Goal: Task Accomplishment & Management: Manage account settings

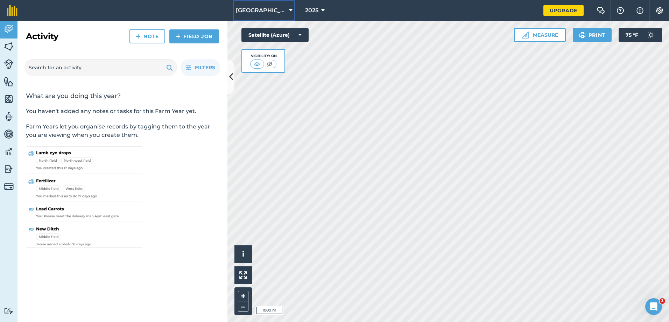
click at [289, 10] on icon at bounding box center [290, 10] width 3 height 8
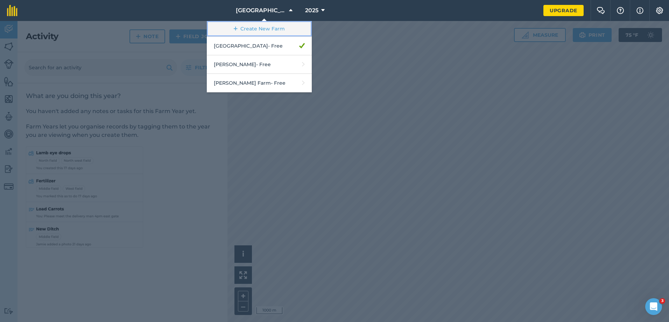
click at [272, 27] on link "Create New Farm" at bounding box center [259, 29] width 105 height 16
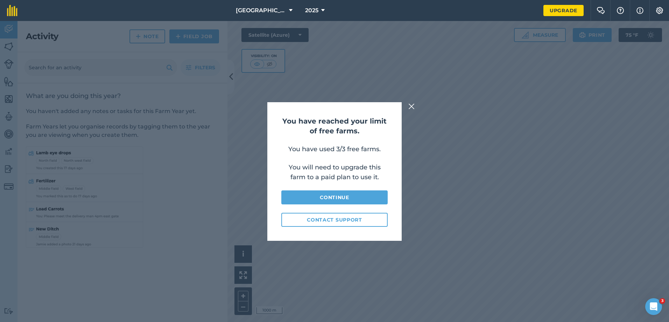
click at [410, 105] on img at bounding box center [411, 106] width 6 height 8
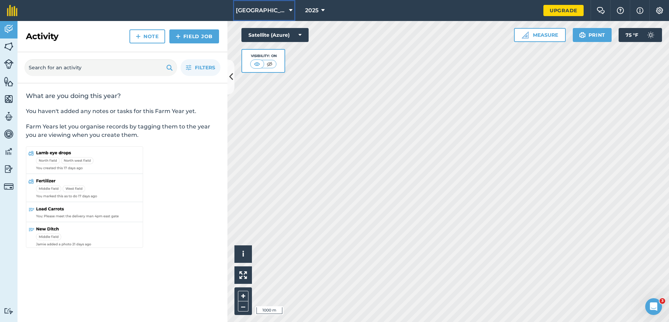
click at [284, 12] on button "[GEOGRAPHIC_DATA]" at bounding box center [264, 10] width 62 height 21
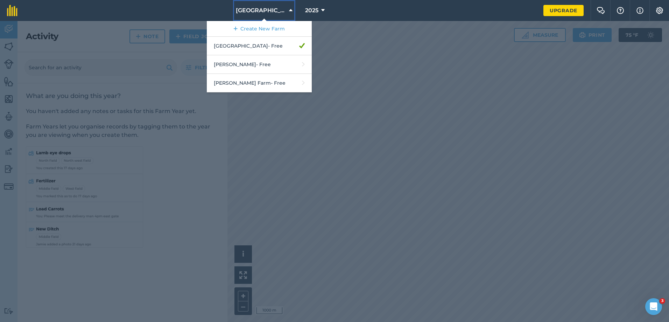
click at [284, 12] on button "[GEOGRAPHIC_DATA]" at bounding box center [264, 10] width 62 height 21
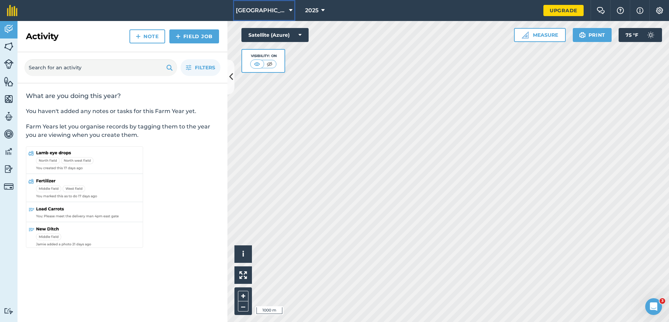
click at [284, 12] on button "[GEOGRAPHIC_DATA]" at bounding box center [264, 10] width 62 height 21
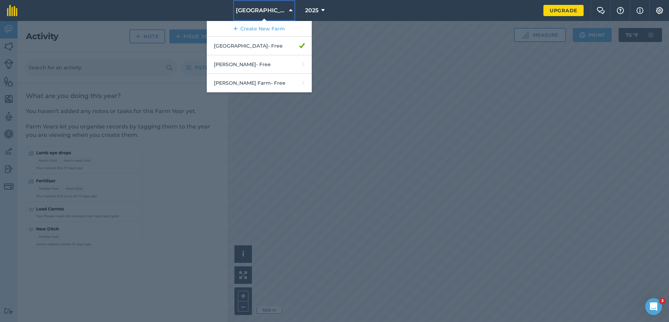
click at [284, 12] on button "[GEOGRAPHIC_DATA]" at bounding box center [264, 10] width 62 height 21
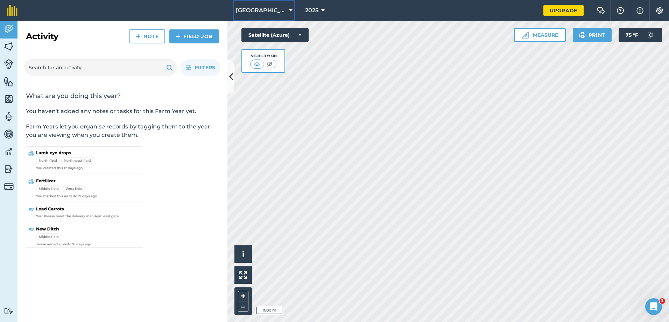
click at [289, 8] on icon at bounding box center [290, 10] width 3 height 8
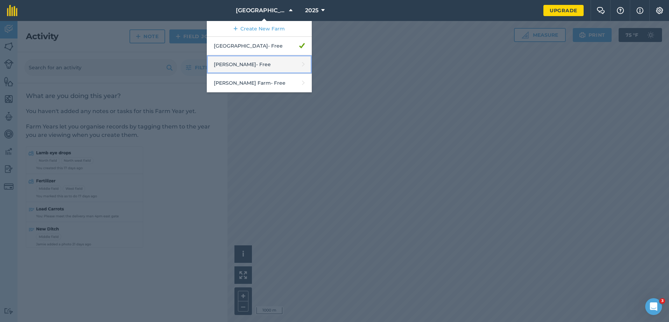
click at [286, 63] on link "[PERSON_NAME] - Free" at bounding box center [259, 64] width 105 height 19
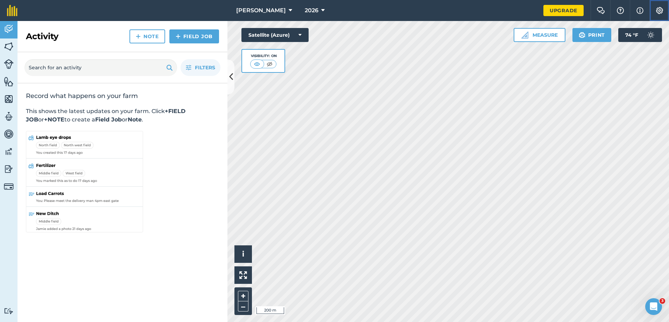
click at [658, 8] on img at bounding box center [659, 10] width 8 height 7
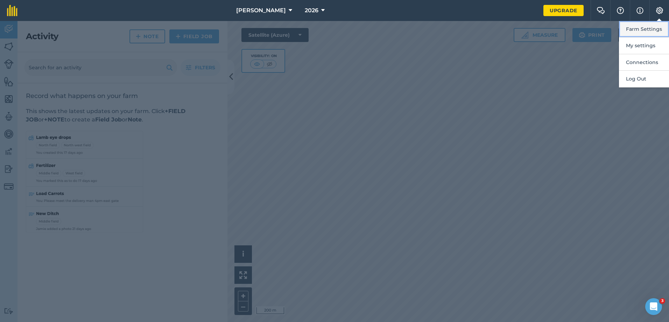
click at [647, 24] on button "Farm Settings" at bounding box center [644, 29] width 50 height 16
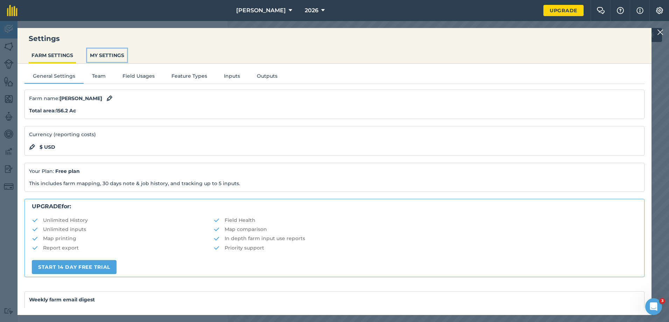
click at [106, 55] on button "MY SETTINGS" at bounding box center [107, 55] width 40 height 13
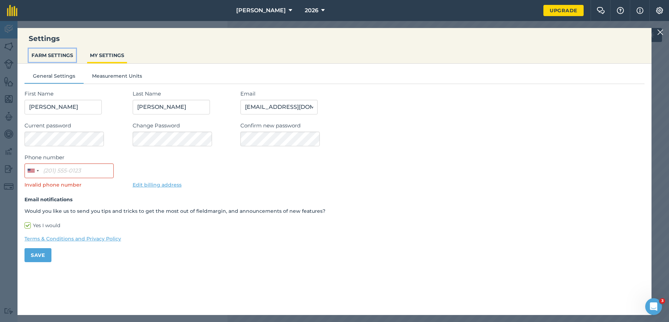
click at [52, 54] on button "FARM SETTINGS" at bounding box center [52, 55] width 47 height 13
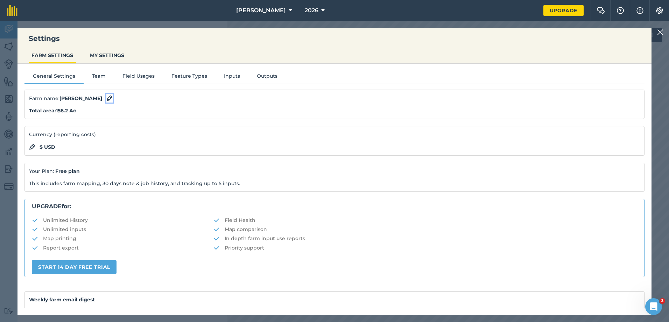
click at [106, 98] on img at bounding box center [109, 98] width 6 height 8
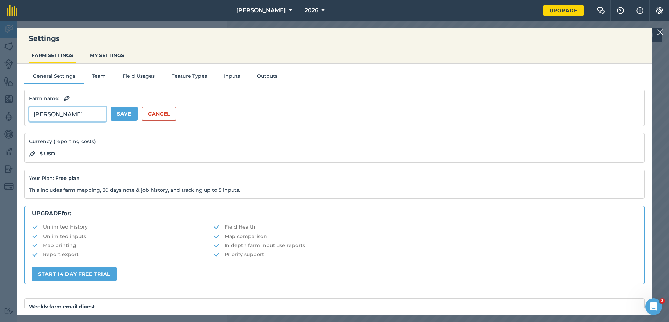
click at [78, 115] on input "[PERSON_NAME]" at bounding box center [67, 114] width 77 height 15
drag, startPoint x: 78, startPoint y: 115, endPoint x: 1, endPoint y: 109, distance: 77.2
click at [1, 109] on div "Settings FARM SETTINGS MY SETTINGS General Settings Team Field Usages Feature T…" at bounding box center [334, 171] width 669 height 301
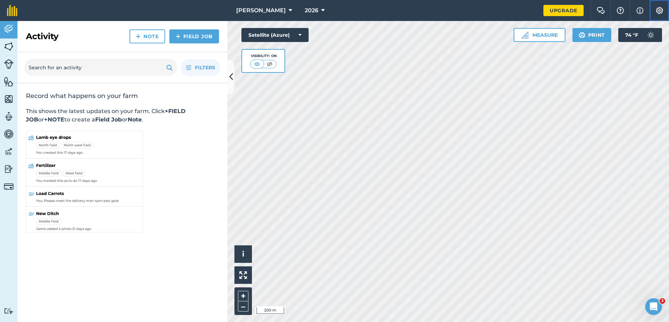
click at [657, 11] on img at bounding box center [659, 10] width 8 height 7
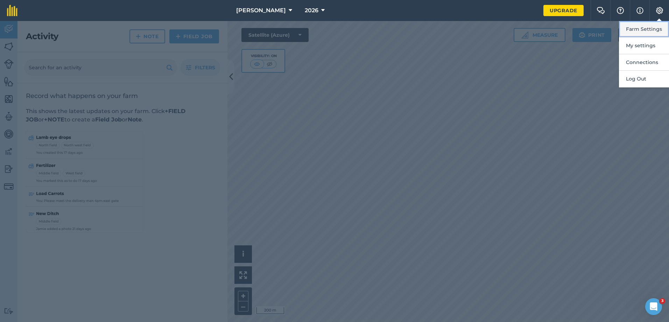
click at [645, 30] on button "Farm Settings" at bounding box center [644, 29] width 50 height 16
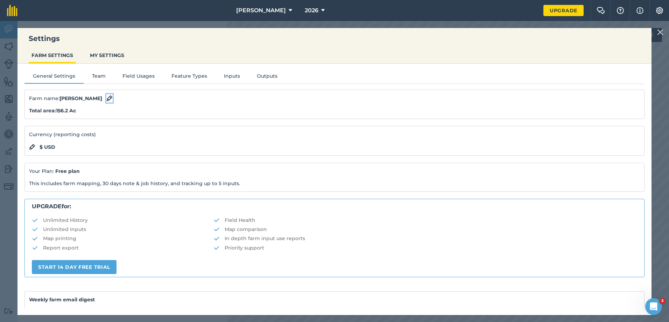
click at [106, 99] on img at bounding box center [109, 98] width 6 height 8
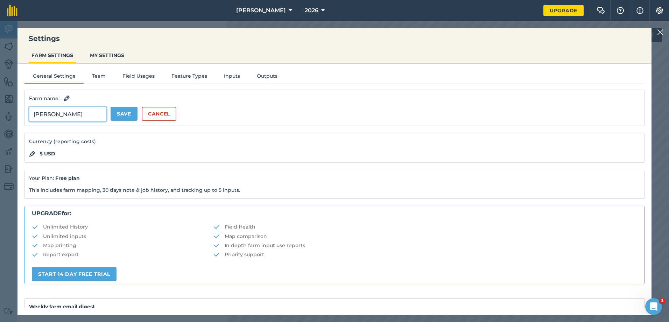
click at [64, 114] on input "[PERSON_NAME]" at bounding box center [67, 114] width 77 height 15
type input "C"
type input "Leased"
click at [131, 115] on button "Save" at bounding box center [124, 114] width 27 height 14
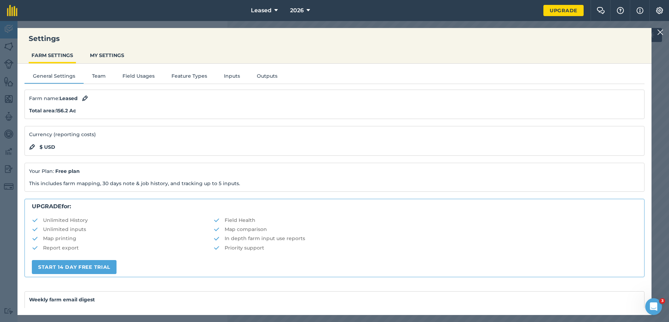
click at [424, 14] on nav "Leased 2026" at bounding box center [283, 10] width 519 height 21
click at [659, 29] on img at bounding box center [660, 32] width 6 height 8
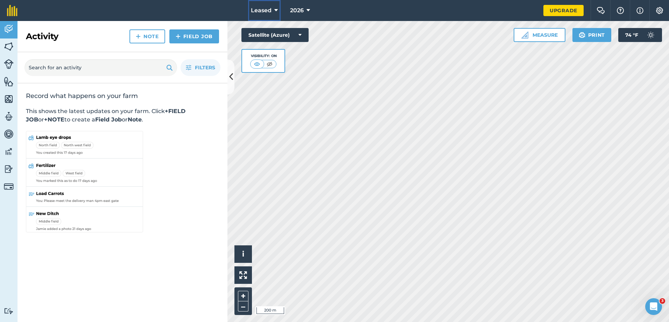
click at [272, 12] on button "Leased" at bounding box center [264, 10] width 33 height 21
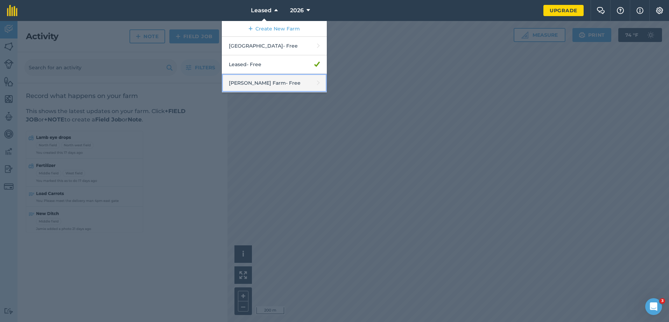
click at [262, 84] on link "[PERSON_NAME] Farm - Free" at bounding box center [274, 83] width 105 height 19
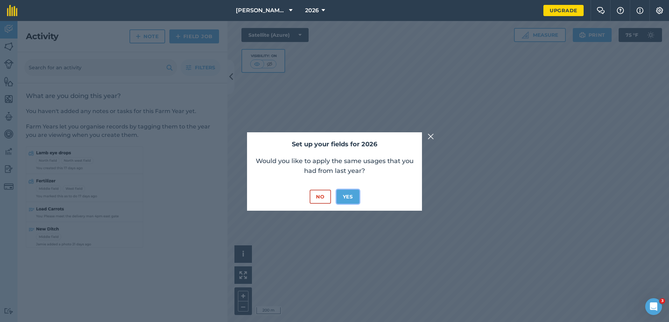
click at [354, 198] on button "Yes" at bounding box center [347, 197] width 23 height 14
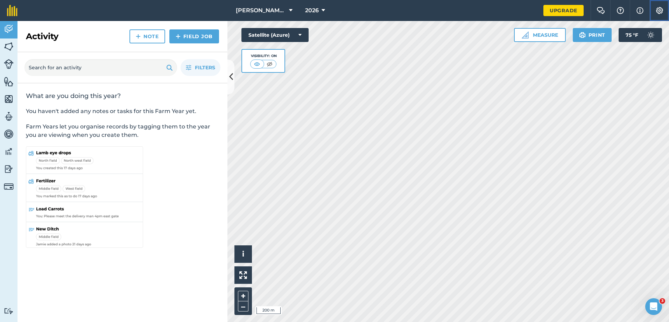
click at [663, 9] on img at bounding box center [659, 10] width 8 height 7
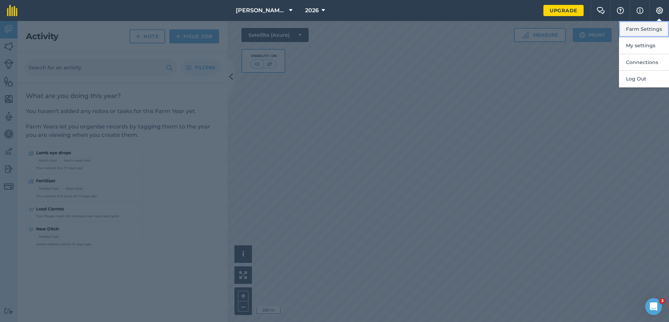
click at [640, 31] on button "Farm Settings" at bounding box center [644, 29] width 50 height 16
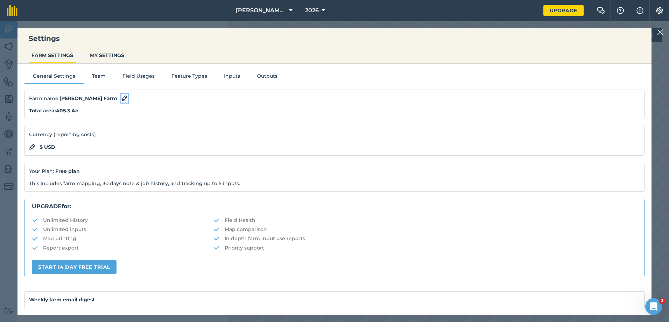
click at [121, 99] on img at bounding box center [124, 98] width 6 height 8
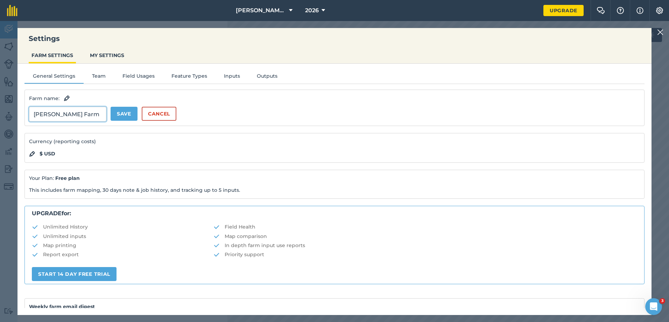
drag, startPoint x: 86, startPoint y: 113, endPoint x: 33, endPoint y: 115, distance: 53.9
click at [33, 115] on input "[PERSON_NAME] Farm" at bounding box center [67, 114] width 77 height 15
type input "Custom"
click at [127, 114] on button "Save" at bounding box center [124, 114] width 27 height 14
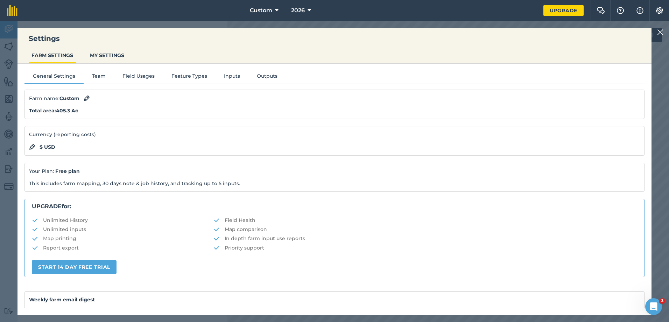
click at [658, 31] on img at bounding box center [660, 32] width 6 height 8
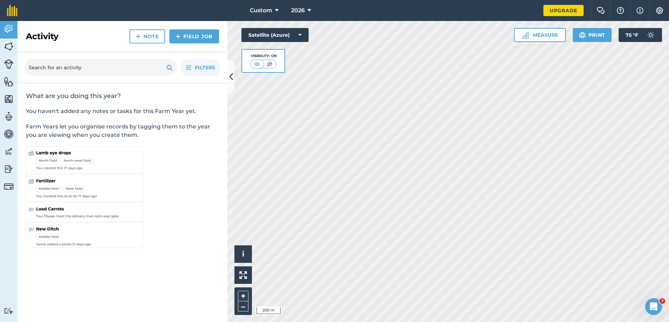
click at [206, 224] on div "Activity Fields Livestock Features Maps Team Vehicles Data Reporting Billing Tu…" at bounding box center [334, 171] width 669 height 301
click at [8, 49] on img at bounding box center [9, 46] width 10 height 10
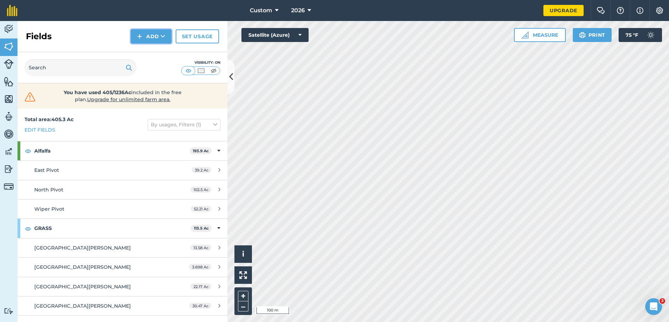
click at [158, 37] on button "Add" at bounding box center [151, 36] width 41 height 14
click at [152, 52] on link "Draw" at bounding box center [151, 51] width 38 height 15
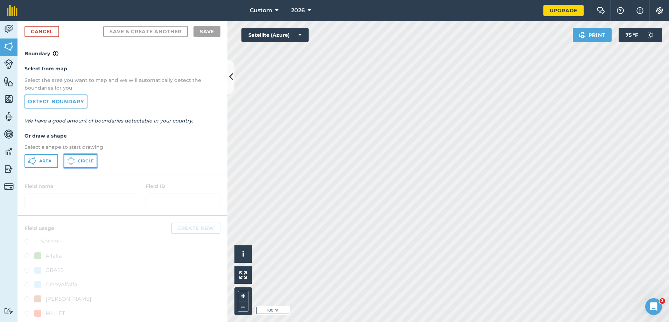
click at [83, 161] on span "Circle" at bounding box center [86, 161] width 16 height 6
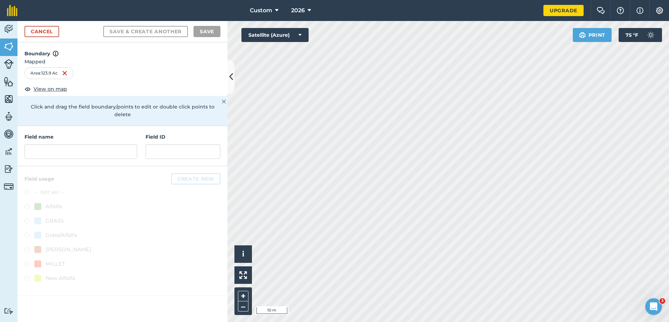
click at [438, 0] on html "Custom 2026 Upgrade Farm Chat Help Info Settings Map printing is not available …" at bounding box center [334, 161] width 669 height 322
click at [66, 144] on input "text" at bounding box center [80, 151] width 113 height 15
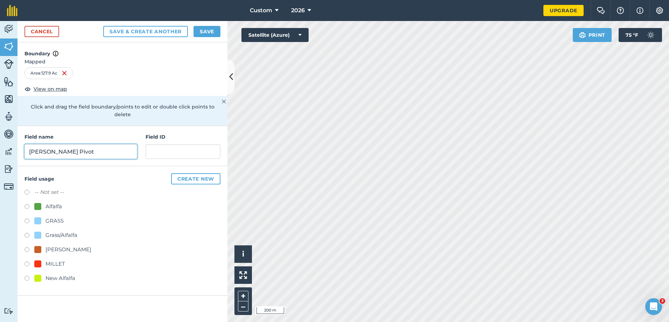
type input "[PERSON_NAME] Pivot"
click at [203, 173] on button "Create new" at bounding box center [195, 178] width 49 height 11
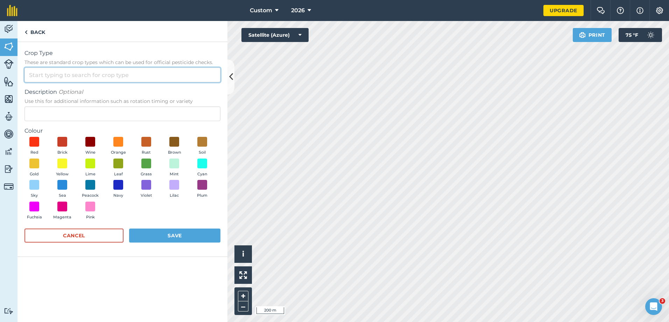
click at [69, 73] on input "Crop Type These are standard crop types which can be used for official pesticid…" at bounding box center [122, 75] width 196 height 15
click at [86, 77] on input "Crop Type These are standard crop types which can be used for official pesticid…" at bounding box center [122, 75] width 196 height 15
click at [88, 74] on input "Crop Type These are standard crop types which can be used for official pesticid…" at bounding box center [122, 75] width 196 height 15
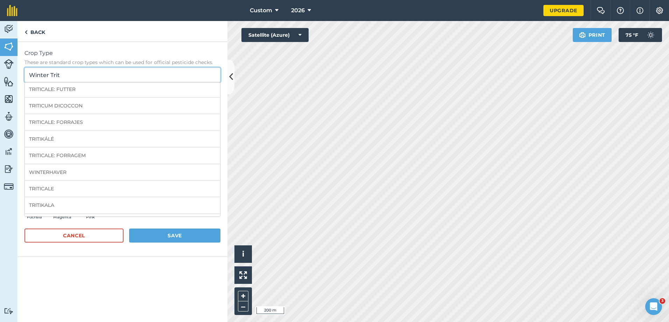
scroll to position [70, 0]
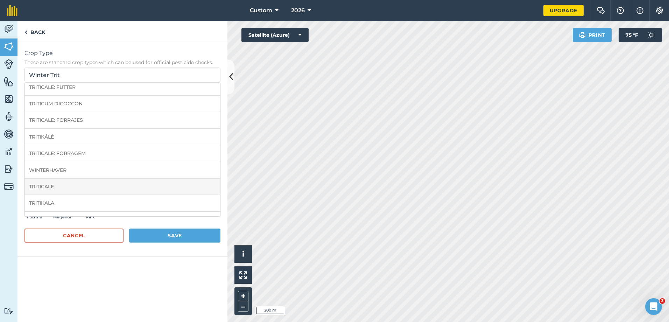
click at [45, 187] on li "TRITICALE" at bounding box center [122, 186] width 195 height 16
type input "TRITICALE"
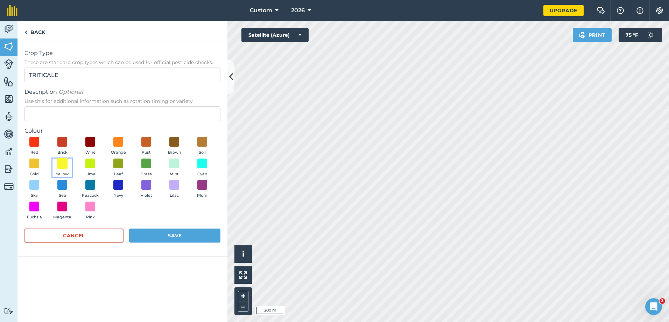
click at [62, 163] on span at bounding box center [62, 163] width 11 height 11
click at [189, 235] on button "Save" at bounding box center [174, 235] width 91 height 14
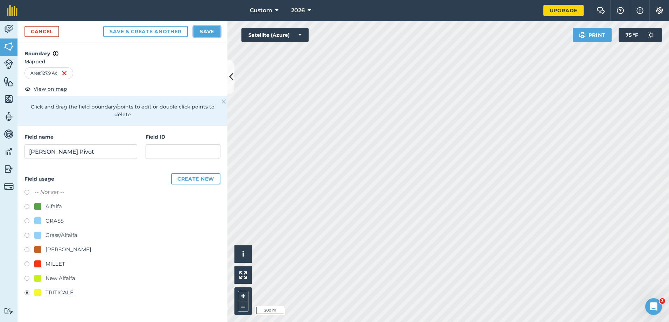
click at [202, 31] on button "Save" at bounding box center [206, 31] width 27 height 11
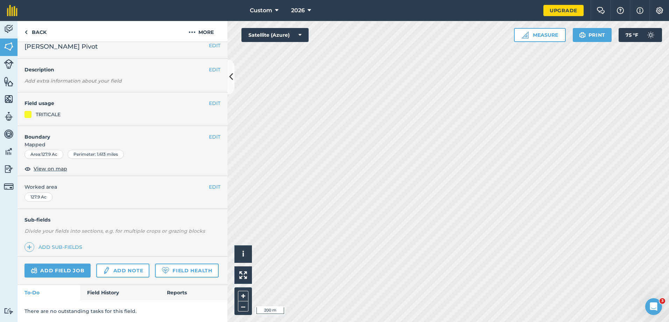
scroll to position [27, 0]
click at [59, 263] on link "Add field job" at bounding box center [57, 270] width 66 height 14
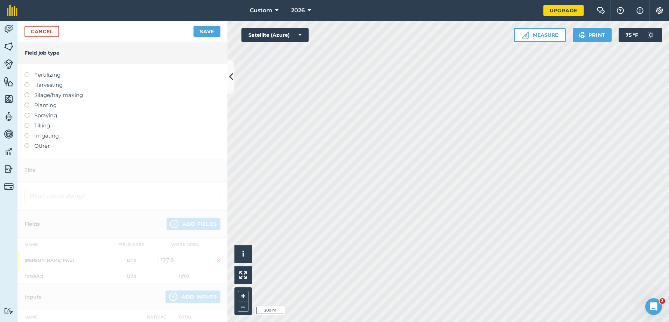
click at [26, 102] on label at bounding box center [29, 102] width 10 height 0
type input "Planting"
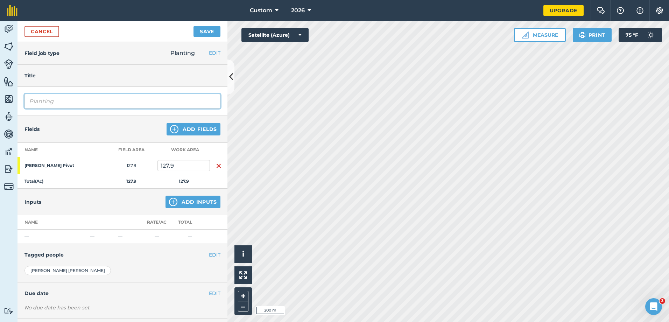
click at [55, 103] on input "Planting" at bounding box center [122, 101] width 196 height 15
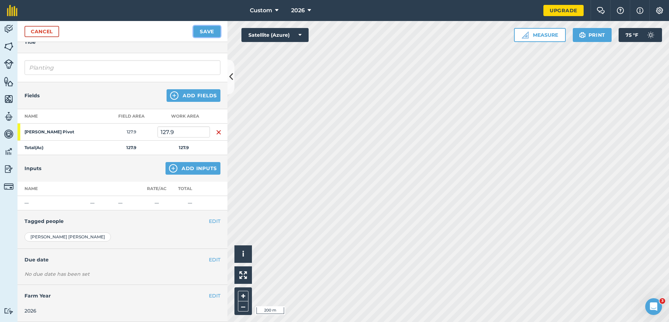
click at [200, 32] on button "Save" at bounding box center [206, 31] width 27 height 11
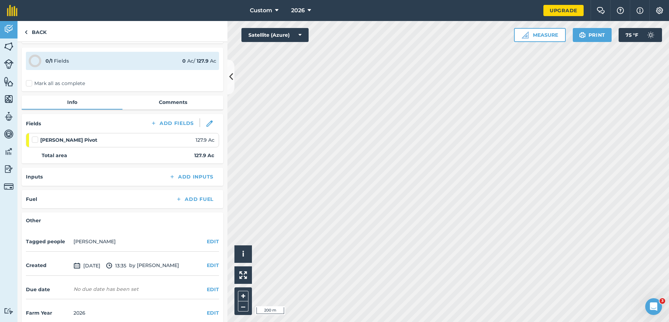
scroll to position [30, 0]
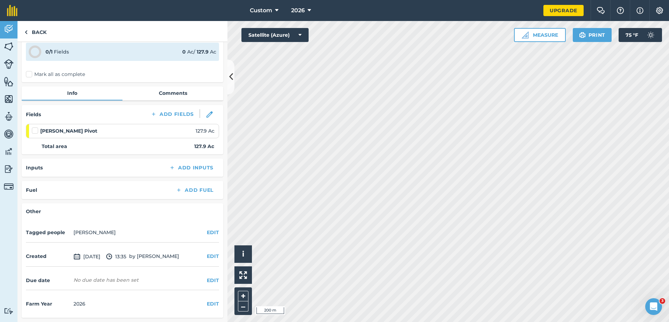
click at [101, 131] on div "[PERSON_NAME] Pivot 127.9 Ac" at bounding box center [123, 131] width 183 height 8
click at [35, 127] on label at bounding box center [36, 127] width 8 height 0
click at [35, 130] on input "checkbox" at bounding box center [34, 129] width 5 height 5
checkbox input "false"
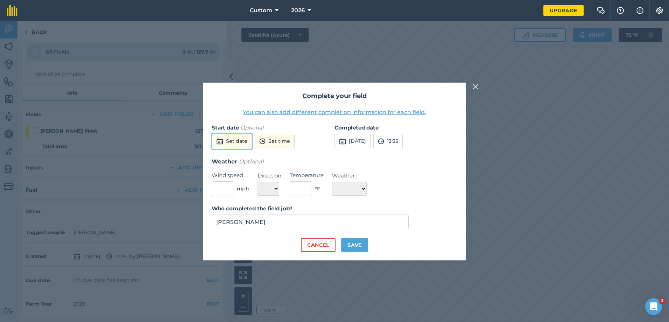
click at [242, 143] on button "Set date" at bounding box center [232, 141] width 40 height 15
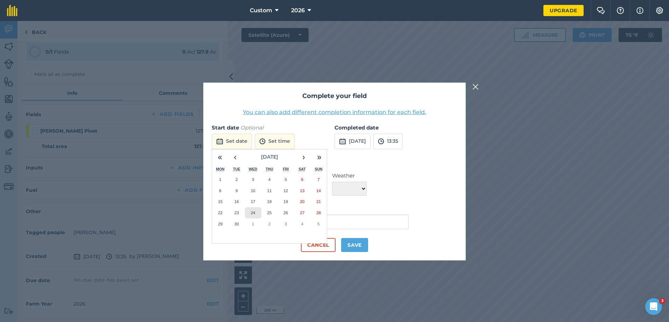
click at [252, 212] on abbr "24" at bounding box center [253, 212] width 5 height 5
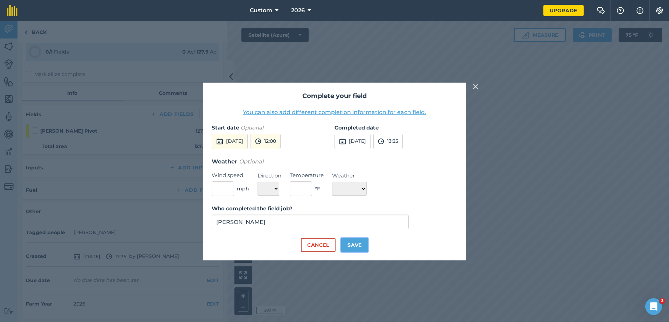
click at [359, 243] on button "Save" at bounding box center [354, 245] width 27 height 14
checkbox input "true"
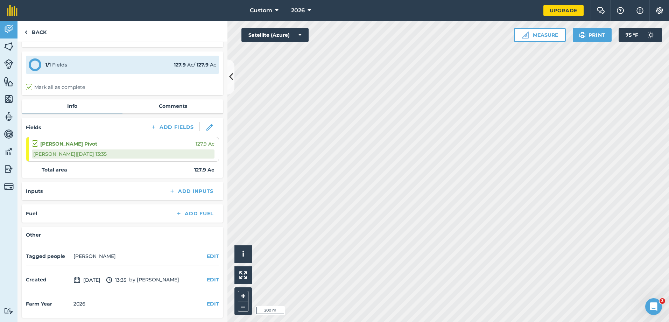
scroll to position [0, 0]
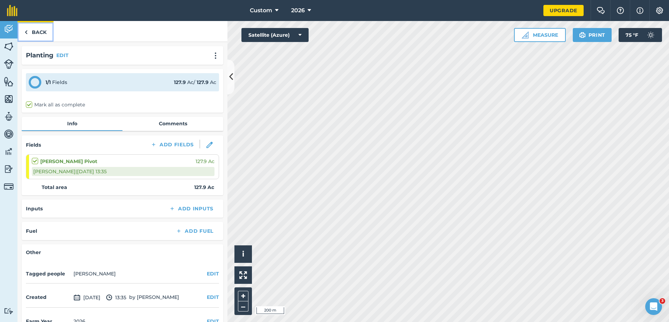
click at [35, 30] on link "Back" at bounding box center [35, 31] width 36 height 21
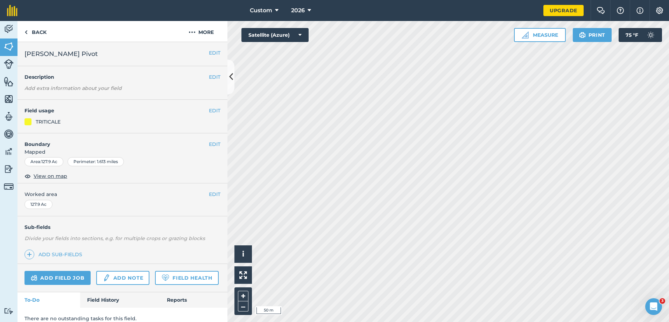
scroll to position [27, 0]
click at [7, 61] on img at bounding box center [9, 64] width 10 height 10
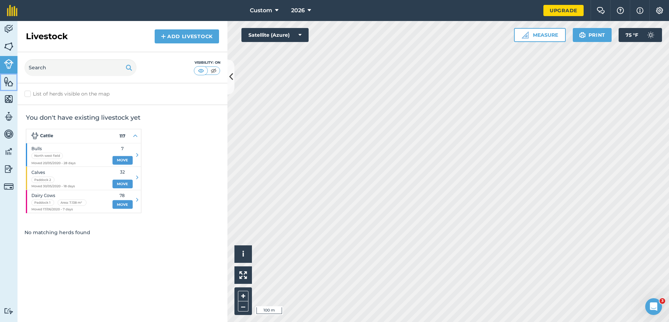
click at [6, 86] on img at bounding box center [9, 81] width 10 height 10
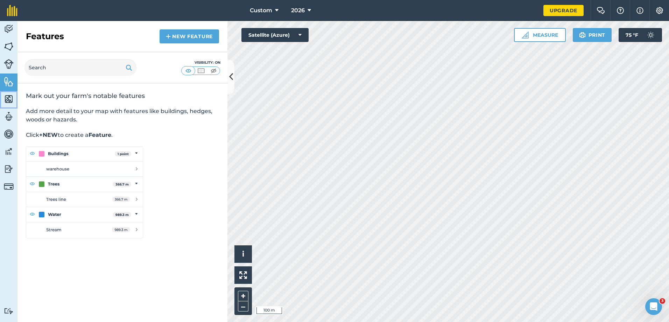
click at [7, 95] on img at bounding box center [9, 99] width 10 height 10
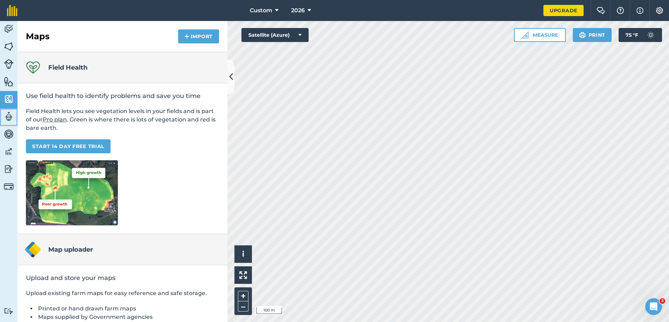
click at [9, 115] on img at bounding box center [9, 116] width 10 height 10
select select "MEMBER"
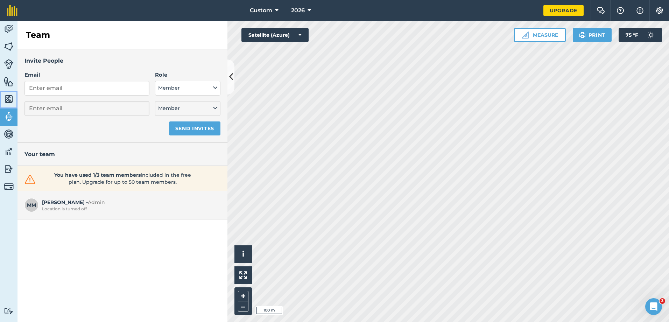
click at [11, 96] on img at bounding box center [9, 99] width 10 height 10
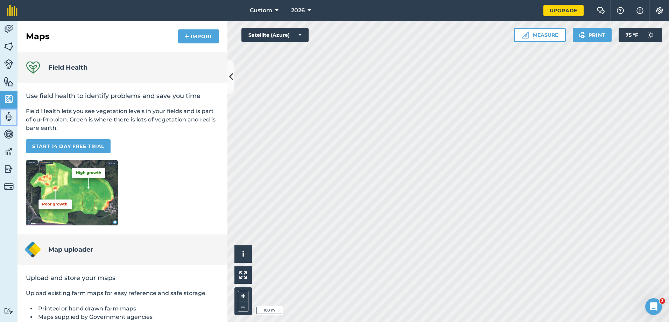
click at [10, 113] on img at bounding box center [9, 116] width 10 height 10
select select "MEMBER"
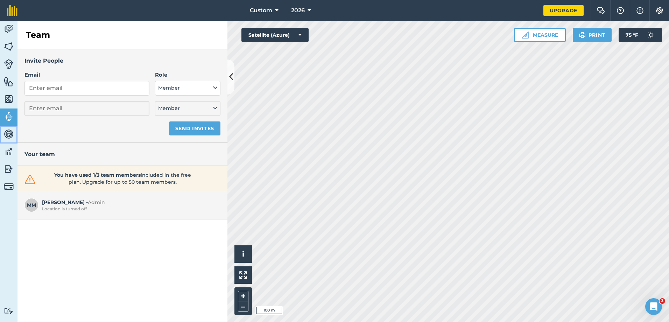
click at [9, 135] on img at bounding box center [9, 134] width 10 height 10
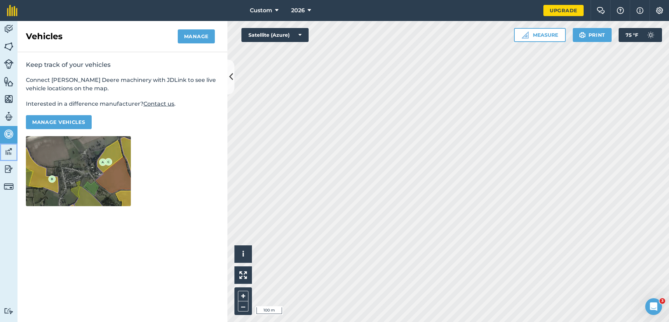
click at [5, 155] on img at bounding box center [9, 151] width 10 height 10
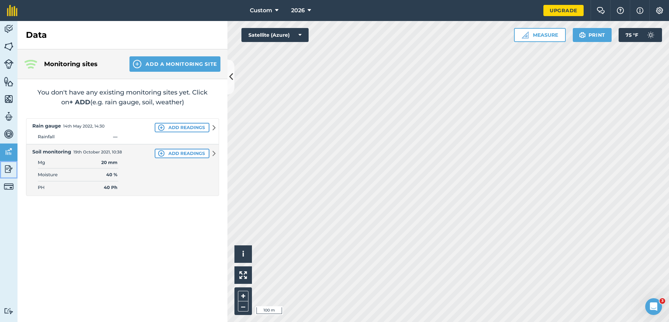
click at [6, 169] on img at bounding box center [9, 169] width 10 height 10
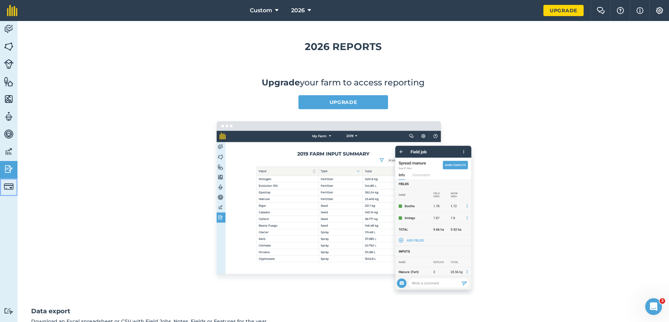
click at [8, 185] on img at bounding box center [9, 187] width 10 height 10
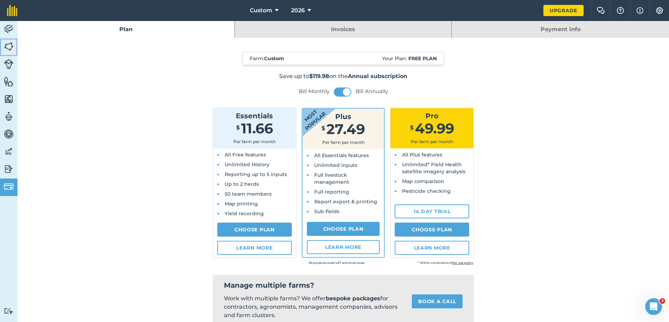
click at [10, 44] on img at bounding box center [9, 46] width 10 height 10
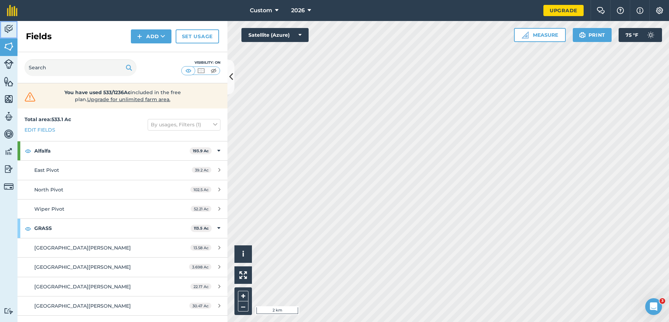
click at [6, 29] on img at bounding box center [9, 29] width 10 height 10
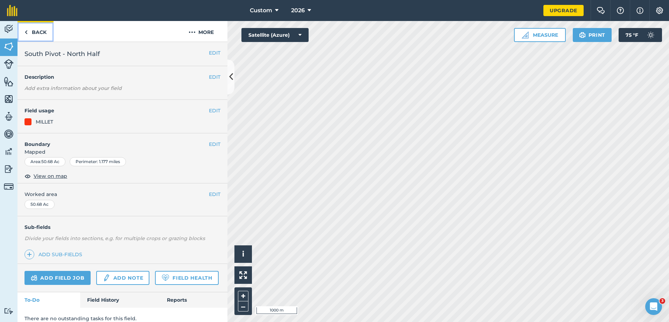
click at [33, 34] on link "Back" at bounding box center [35, 31] width 36 height 21
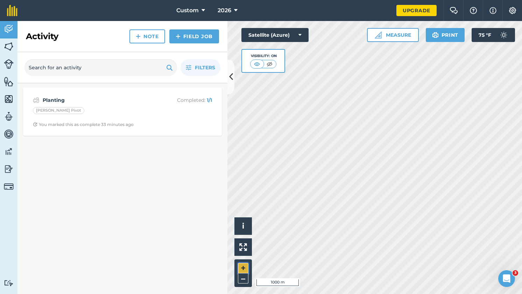
click at [244, 268] on button "+" at bounding box center [243, 268] width 10 height 10
click at [243, 266] on button "+" at bounding box center [243, 268] width 10 height 10
click at [12, 47] on img at bounding box center [9, 46] width 10 height 10
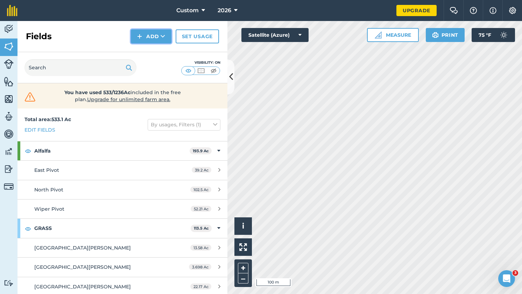
click at [144, 35] on button "Add" at bounding box center [151, 36] width 41 height 14
click at [155, 50] on link "Draw" at bounding box center [151, 51] width 38 height 15
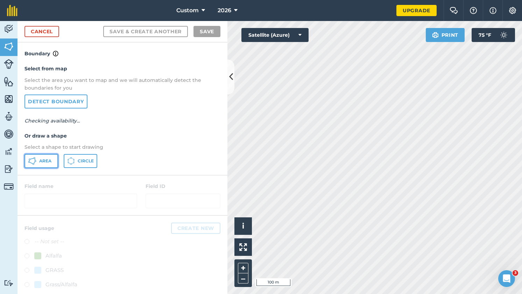
click at [48, 157] on button "Area" at bounding box center [41, 161] width 34 height 14
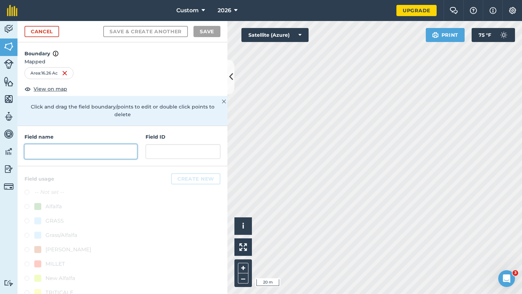
click at [59, 146] on input "text" at bounding box center [80, 151] width 113 height 15
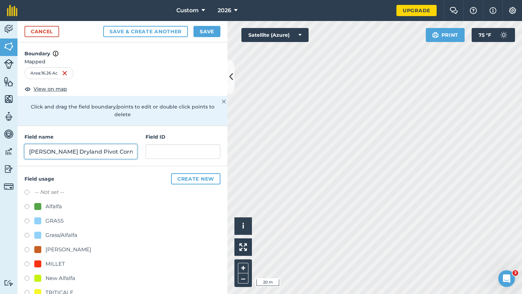
type input "[PERSON_NAME] Dryland Pivot Corner"
click at [209, 32] on button "Save" at bounding box center [206, 31] width 27 height 11
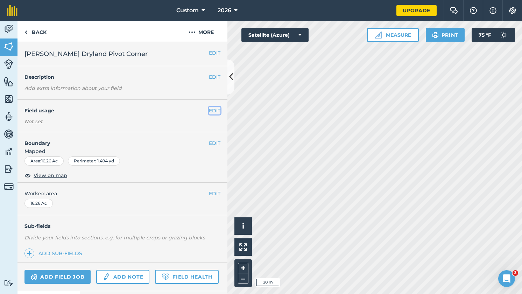
click at [212, 110] on button "EDIT" at bounding box center [215, 111] width 12 height 8
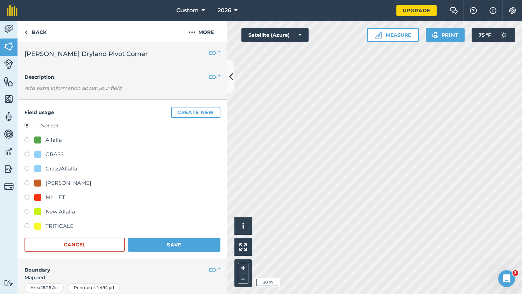
click at [25, 226] on label at bounding box center [29, 226] width 10 height 7
radio input "true"
radio input "false"
click at [175, 239] on button "Save" at bounding box center [174, 245] width 93 height 14
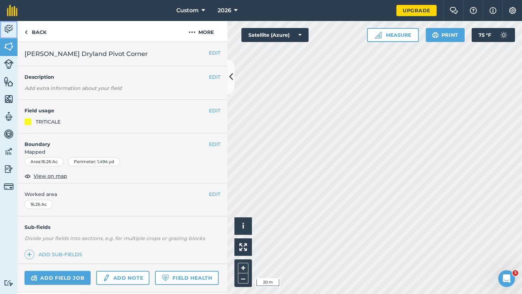
click at [7, 30] on img at bounding box center [9, 29] width 10 height 10
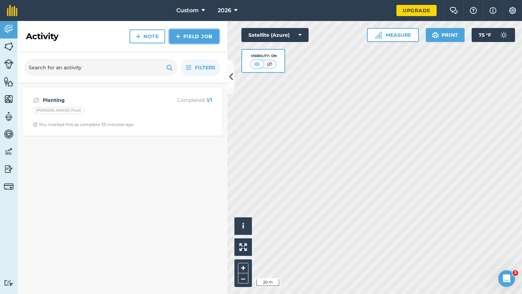
click at [199, 40] on link "Field Job" at bounding box center [194, 36] width 50 height 14
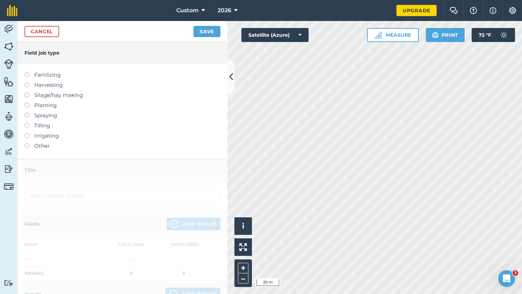
click at [26, 102] on label at bounding box center [29, 102] width 10 height 0
type input "Planting"
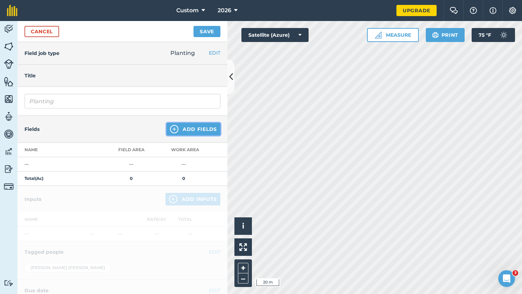
click at [192, 126] on button "Add Fields" at bounding box center [193, 129] width 54 height 13
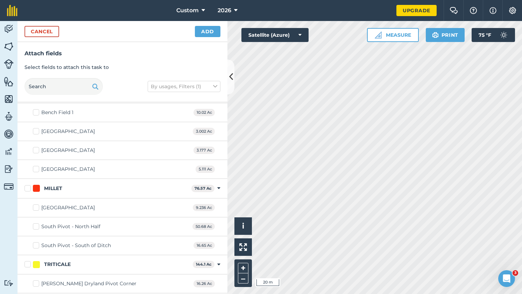
scroll to position [283, 0]
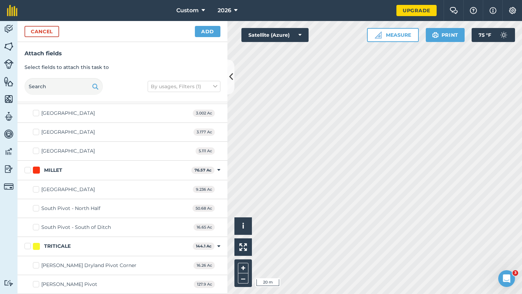
click at [37, 264] on label "[PERSON_NAME] Dryland Pivot Corner" at bounding box center [85, 265] width 104 height 7
click at [37, 264] on input "[PERSON_NAME] Dryland Pivot Corner" at bounding box center [35, 264] width 5 height 5
checkbox input "true"
click at [210, 34] on button "Add" at bounding box center [208, 31] width 26 height 11
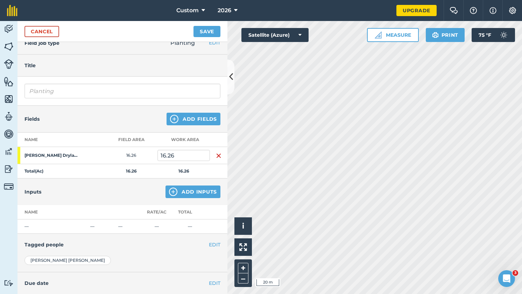
scroll to position [0, 0]
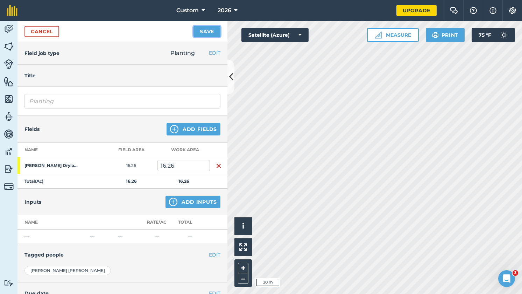
click at [208, 33] on button "Save" at bounding box center [206, 31] width 27 height 11
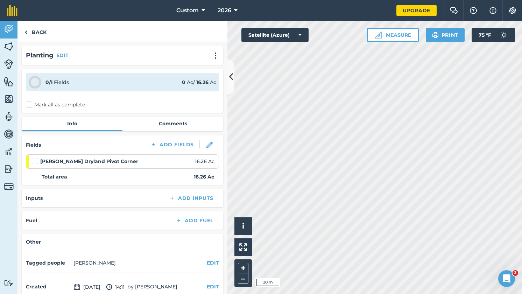
click at [35, 157] on label at bounding box center [36, 157] width 8 height 0
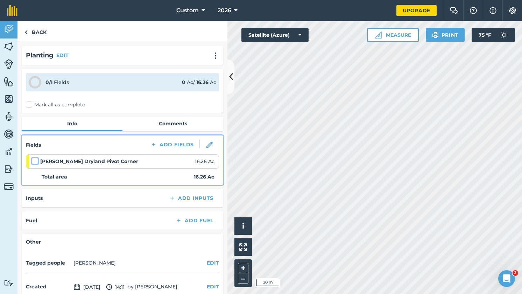
click at [35, 162] on input "checkbox" at bounding box center [34, 159] width 5 height 5
checkbox input "false"
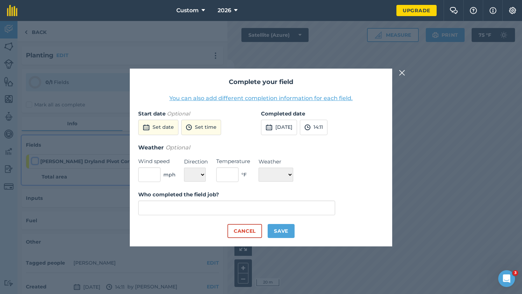
type input "[PERSON_NAME]"
click at [164, 126] on button "Set date" at bounding box center [158, 127] width 40 height 15
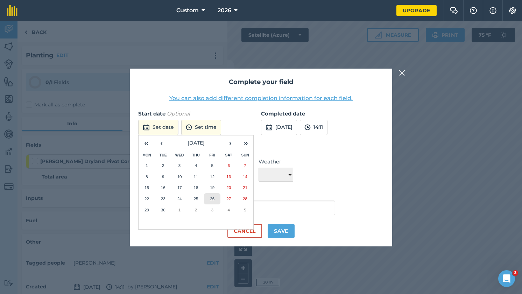
click at [213, 199] on abbr "26" at bounding box center [212, 198] width 5 height 5
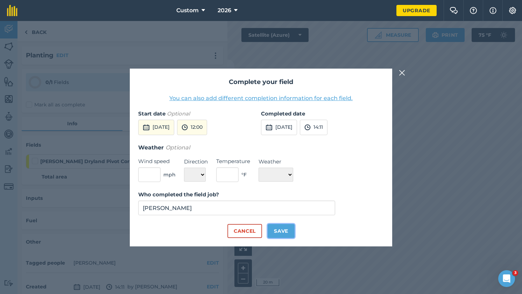
click at [280, 231] on button "Save" at bounding box center [281, 231] width 27 height 14
checkbox input "true"
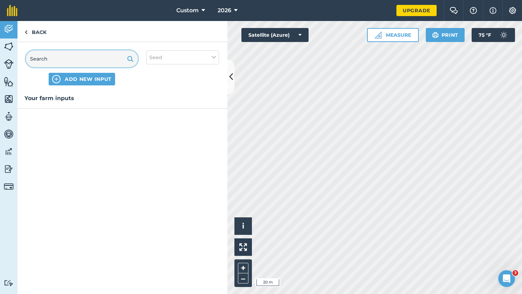
click at [68, 61] on input "text" at bounding box center [82, 58] width 112 height 17
type input "Tritacle Seed"
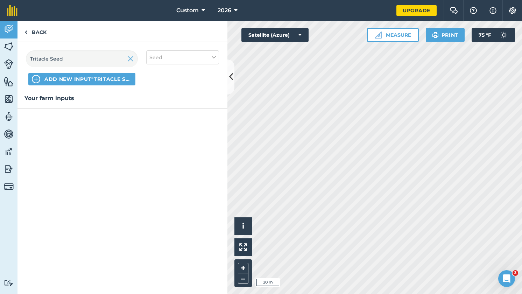
drag, startPoint x: 110, startPoint y: 86, endPoint x: 89, endPoint y: 82, distance: 21.4
click at [89, 82] on div "Tritacle Seed ADD NEW INPUT "Tritacle Seed" Seed" at bounding box center [122, 68] width 210 height 52
click at [45, 79] on span "ADD NEW INPUT "Tritacle Seed"" at bounding box center [87, 79] width 87 height 7
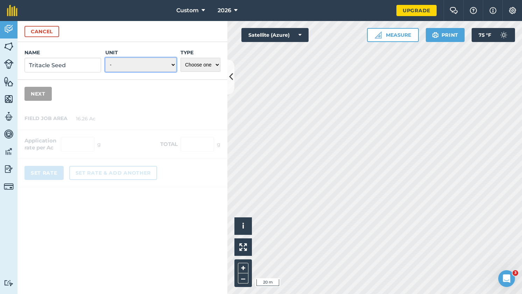
click at [141, 65] on select "- Grams/g Kilograms/kg Metric tonnes/t Millilitres/ml Litres/L Ounces/oz Pounds…" at bounding box center [140, 65] width 71 height 14
select select "POUNDS"
click at [105, 58] on select "- Grams/g Kilograms/kg Metric tonnes/t Millilitres/ml Litres/L Ounces/oz Pounds…" at bounding box center [140, 65] width 71 height 14
click at [204, 64] on select "Choose one Fertilizer Seed Spray Fuel Other" at bounding box center [200, 65] width 40 height 14
select select "SEED"
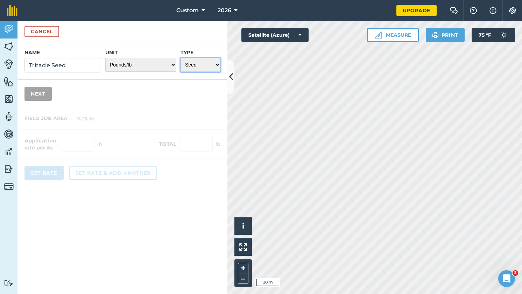
click at [180, 58] on select "Choose one Fertilizer Seed Spray Fuel Other" at bounding box center [200, 65] width 40 height 14
click at [77, 62] on input "Tritacle Seed" at bounding box center [62, 65] width 77 height 15
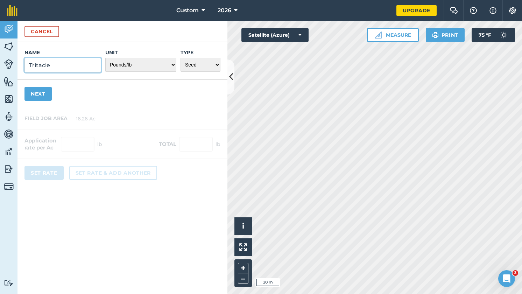
type input "Tritacle"
click at [44, 96] on button "Next" at bounding box center [37, 94] width 27 height 14
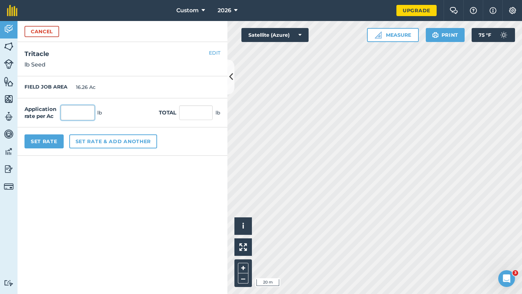
click at [76, 109] on input "text" at bounding box center [78, 112] width 34 height 15
type input "90"
type input "1,463.4"
click at [188, 112] on input "1,463.4" at bounding box center [196, 112] width 34 height 15
click at [39, 142] on button "Set Rate" at bounding box center [43, 141] width 39 height 14
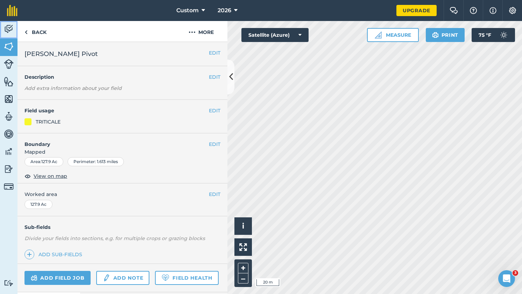
click at [9, 29] on img at bounding box center [9, 29] width 10 height 10
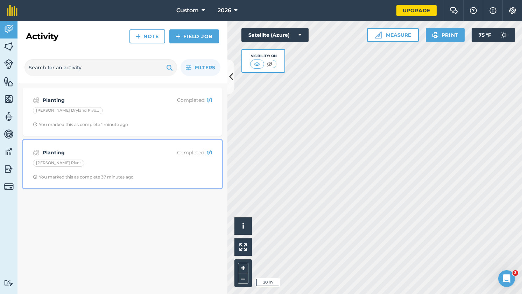
click at [133, 159] on div "Planting Completed : 1 / 1 [PERSON_NAME] Pivot You marked this as complete 37 m…" at bounding box center [122, 164] width 190 height 40
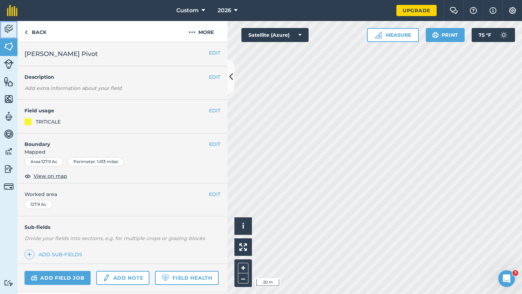
click at [9, 28] on img at bounding box center [9, 29] width 10 height 10
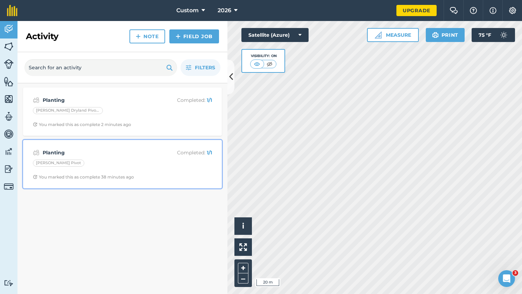
click at [114, 157] on div "Planting Completed : 1 / 1 [PERSON_NAME] Pivot You marked this as complete 38 m…" at bounding box center [122, 164] width 190 height 40
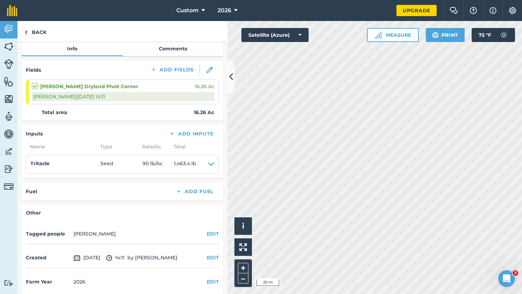
scroll to position [80, 0]
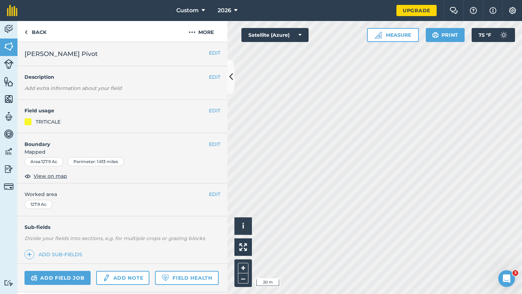
scroll to position [55, 0]
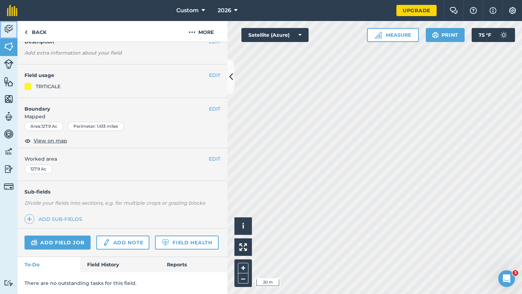
click at [9, 28] on img at bounding box center [9, 29] width 10 height 10
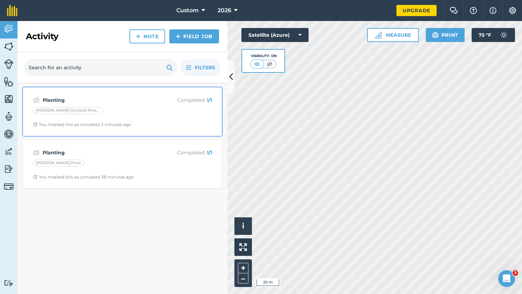
click at [123, 107] on div "Planting Completed : 1 / 1 [PERSON_NAME] Dryland Pivot Corner You marked this a…" at bounding box center [122, 112] width 190 height 40
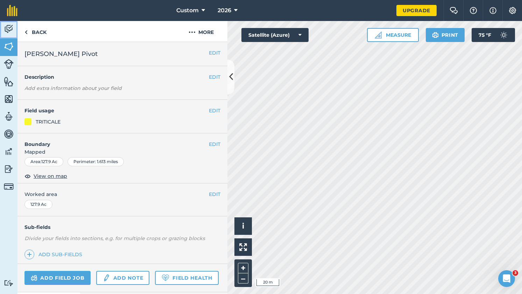
click at [12, 27] on img at bounding box center [9, 29] width 10 height 10
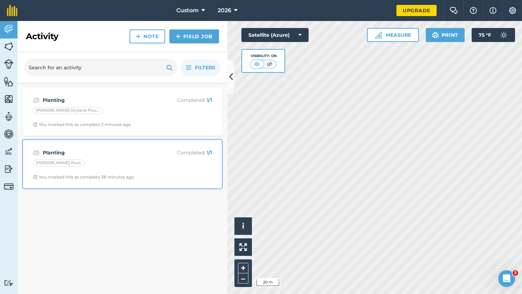
click at [198, 152] on p "Completed : 1 / 1" at bounding box center [184, 153] width 56 height 8
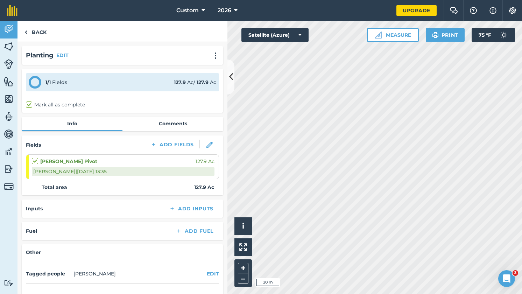
click at [129, 212] on div "Inputs Add Inputs" at bounding box center [122, 209] width 193 height 10
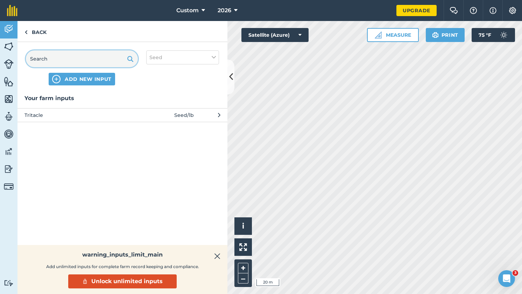
click at [79, 59] on input "text" at bounding box center [82, 58] width 112 height 17
click at [43, 113] on span "Tritacle" at bounding box center [81, 115] width 114 height 8
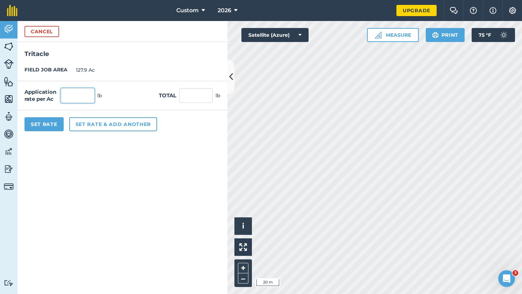
click at [71, 99] on input "text" at bounding box center [78, 95] width 34 height 15
type input "110"
type input "14,069"
click at [195, 94] on input "14,069" at bounding box center [196, 95] width 34 height 15
click at [52, 125] on button "Set Rate" at bounding box center [43, 124] width 39 height 14
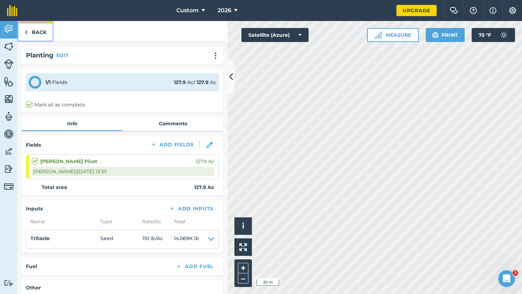
click at [38, 33] on link "Back" at bounding box center [35, 31] width 36 height 21
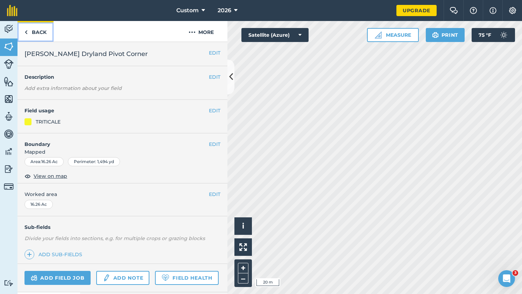
click at [42, 31] on link "Back" at bounding box center [35, 31] width 36 height 21
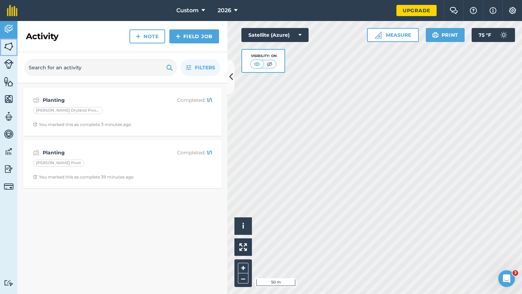
click at [9, 46] on img at bounding box center [9, 46] width 10 height 10
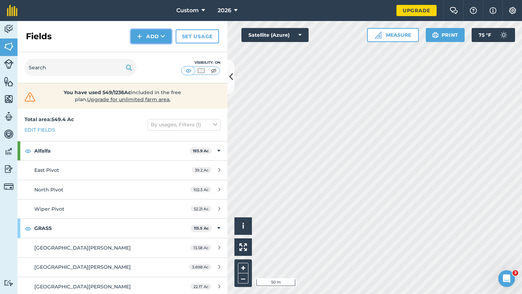
click at [151, 34] on button "Add" at bounding box center [151, 36] width 41 height 14
click at [153, 51] on link "Draw" at bounding box center [151, 51] width 38 height 15
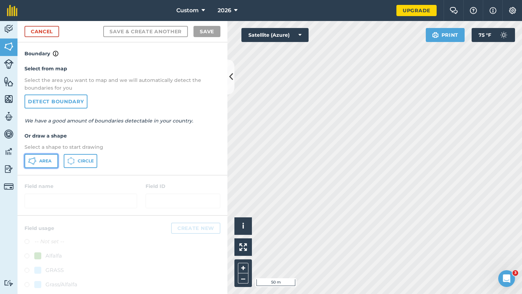
click at [48, 163] on span "Area" at bounding box center [45, 161] width 12 height 6
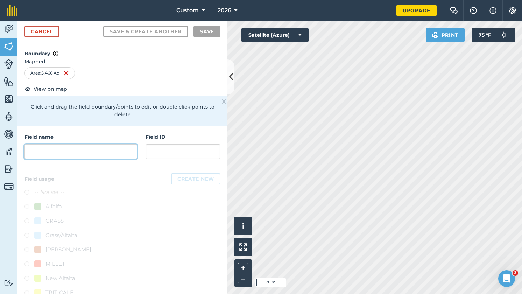
click at [93, 152] on input "text" at bounding box center [80, 151] width 113 height 15
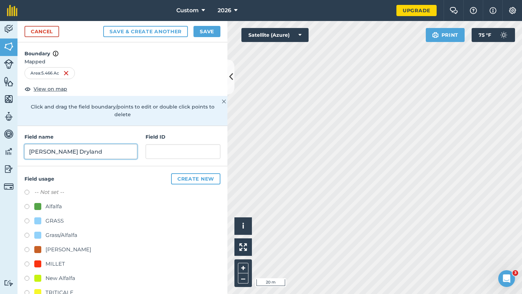
type input "[PERSON_NAME] Dryland"
click at [27, 291] on label at bounding box center [29, 293] width 10 height 7
radio input "true"
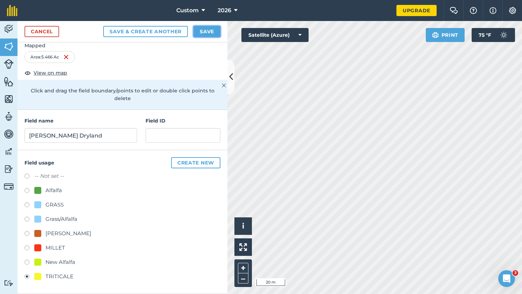
click at [205, 33] on button "Save" at bounding box center [206, 31] width 27 height 11
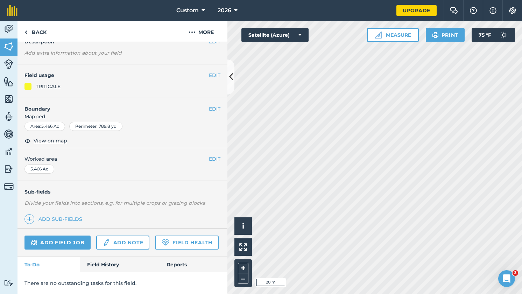
scroll to position [55, 0]
click at [49, 235] on link "Add field job" at bounding box center [57, 242] width 66 height 14
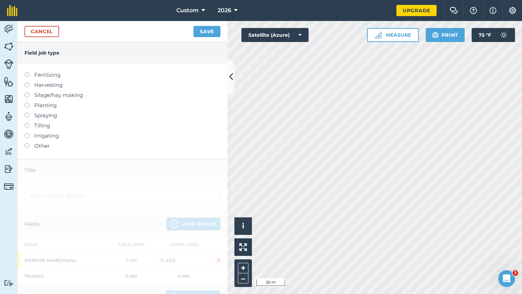
click at [28, 102] on label at bounding box center [29, 102] width 10 height 0
type input "Planting"
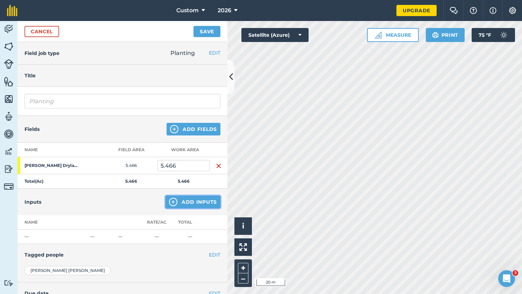
click at [196, 204] on button "Add Inputs" at bounding box center [192, 202] width 55 height 13
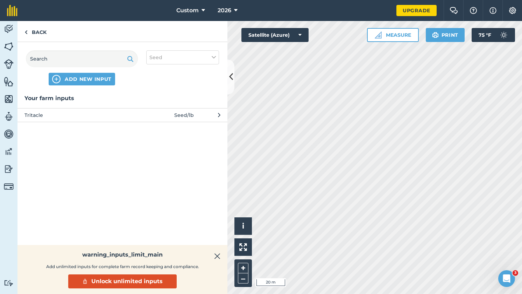
click at [78, 117] on span "Tritacle" at bounding box center [81, 115] width 114 height 8
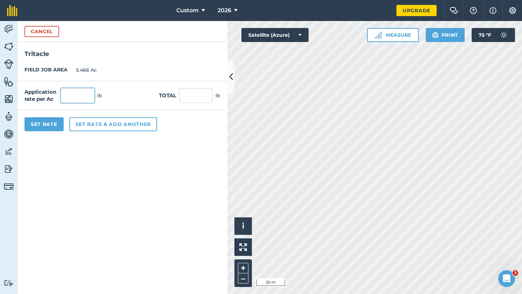
click at [82, 98] on input "text" at bounding box center [78, 95] width 34 height 15
type input "90"
type input "491.94"
click at [210, 96] on input "491.94" at bounding box center [196, 95] width 34 height 15
click at [42, 125] on button "Set Rate" at bounding box center [43, 124] width 39 height 14
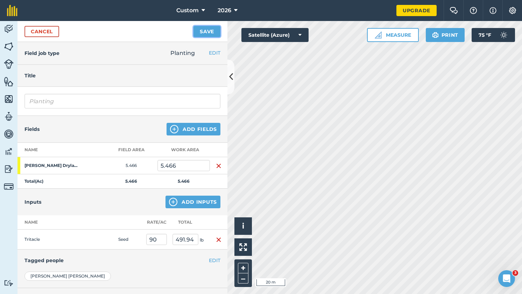
click at [206, 32] on button "Save" at bounding box center [206, 31] width 27 height 11
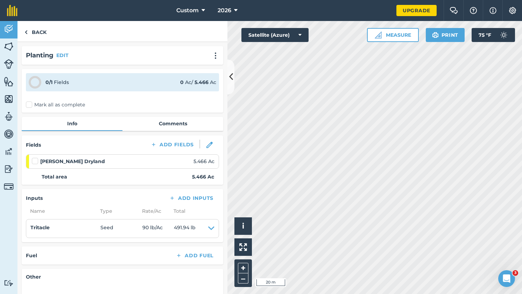
click at [35, 157] on label at bounding box center [36, 157] width 8 height 0
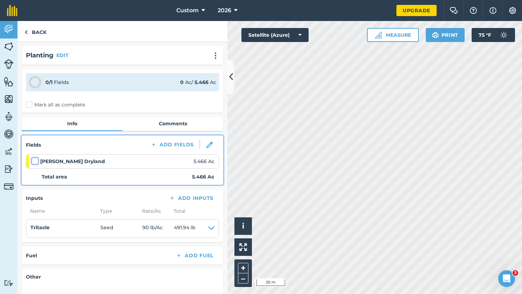
click at [35, 159] on input "checkbox" at bounding box center [34, 159] width 5 height 5
checkbox input "false"
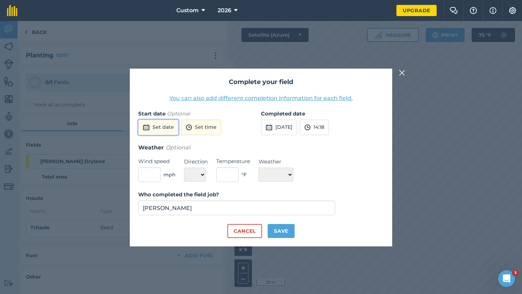
click at [162, 126] on button "Set date" at bounding box center [158, 127] width 40 height 15
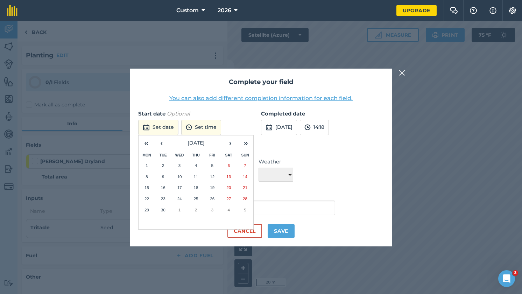
click at [231, 106] on div "Complete your field You can also add different completion information for each …" at bounding box center [261, 158] width 262 height 178
click at [325, 153] on div "Weather Optional Wind speed mph Direction N NE E SE S SW W NW Temperature ° F W…" at bounding box center [261, 162] width 246 height 39
click at [333, 157] on div "Weather Optional Wind speed mph Direction N NE E SE S SW W NW Temperature ° F W…" at bounding box center [261, 162] width 246 height 39
click at [338, 150] on h3 "Weather Optional" at bounding box center [261, 147] width 246 height 9
click at [163, 129] on button "Set date" at bounding box center [158, 127] width 40 height 15
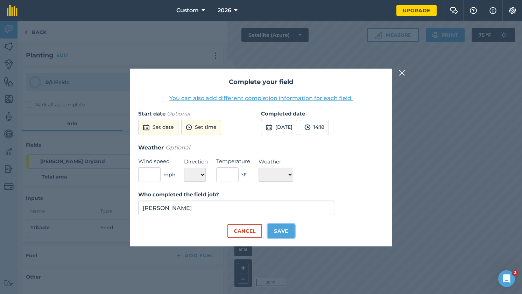
click at [285, 230] on button "Save" at bounding box center [281, 231] width 27 height 14
checkbox input "true"
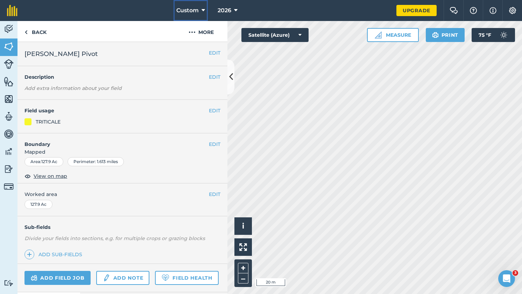
click at [202, 11] on icon at bounding box center [202, 10] width 3 height 8
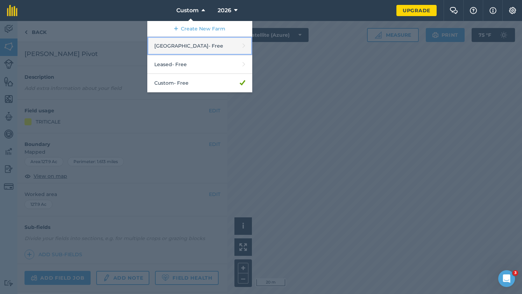
click at [191, 44] on link "Melstone Farm - Free" at bounding box center [199, 46] width 105 height 19
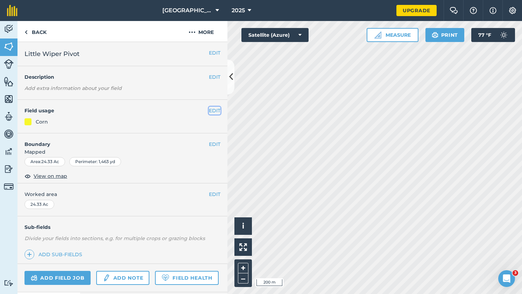
click at [215, 109] on button "EDIT" at bounding box center [215, 111] width 12 height 8
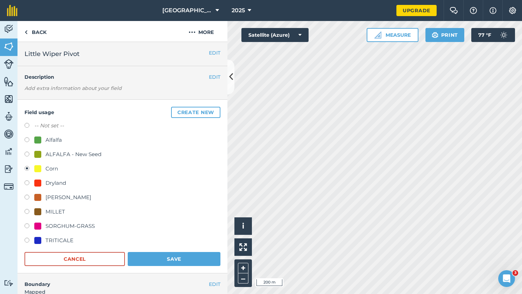
click at [26, 238] on label at bounding box center [29, 241] width 10 height 7
radio input "true"
radio input "false"
click at [177, 257] on button "Save" at bounding box center [174, 259] width 93 height 14
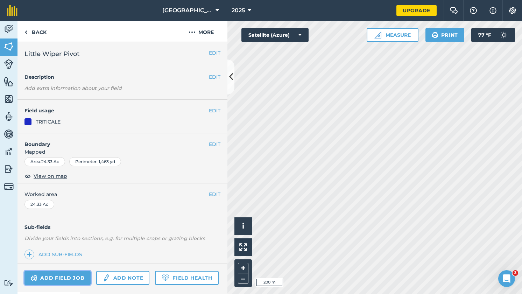
click at [70, 278] on link "Add field job" at bounding box center [57, 278] width 66 height 14
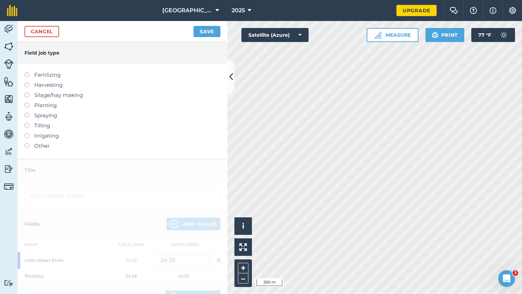
click at [28, 102] on label at bounding box center [29, 102] width 10 height 0
type input "Planting"
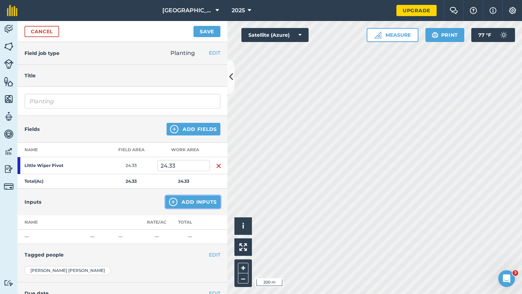
click at [206, 202] on button "Add Inputs" at bounding box center [192, 202] width 55 height 13
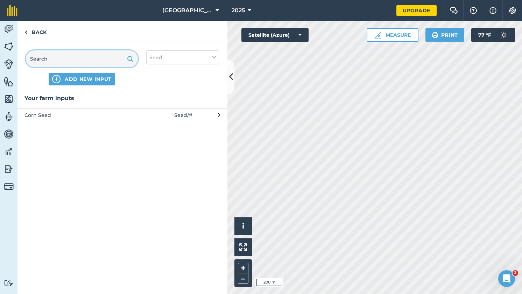
click at [123, 56] on input "text" at bounding box center [82, 58] width 112 height 17
type input "Tritcale"
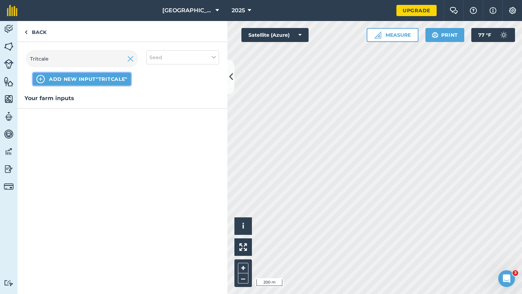
click at [76, 78] on span "ADD NEW INPUT "Tritcale"" at bounding box center [88, 79] width 78 height 7
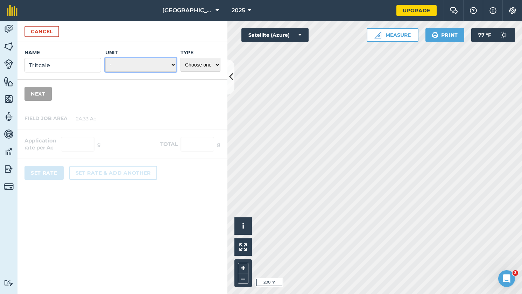
click at [166, 63] on select "- Grams/g Kilograms/kg Metric tonnes/t Millilitres/ml Litres/L Ounces/oz Pounds…" at bounding box center [140, 65] width 71 height 14
select select "POUNDS"
click at [105, 58] on select "- Grams/g Kilograms/kg Metric tonnes/t Millilitres/ml Litres/L Ounces/oz Pounds…" at bounding box center [140, 65] width 71 height 14
click at [213, 66] on select "Choose one Fertilizer Seed Spray Fuel Other" at bounding box center [200, 65] width 40 height 14
select select "SEED"
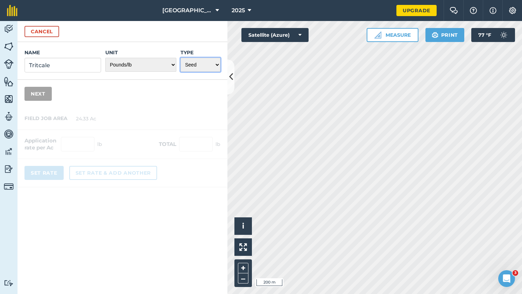
click at [180, 58] on select "Choose one Fertilizer Seed Spray Fuel Other" at bounding box center [200, 65] width 40 height 14
click at [37, 96] on button "Next" at bounding box center [37, 94] width 27 height 14
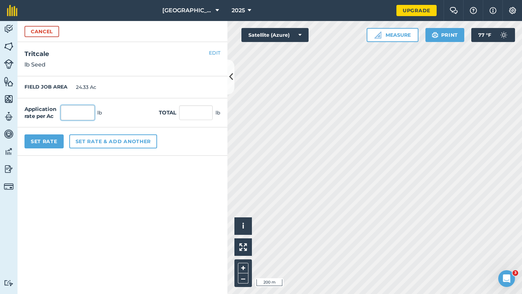
click at [83, 117] on input "text" at bounding box center [78, 112] width 34 height 15
type input "110"
type input "2,676.3"
click at [194, 114] on input "2,676.3" at bounding box center [196, 112] width 34 height 15
click at [37, 141] on button "Set Rate" at bounding box center [43, 141] width 39 height 14
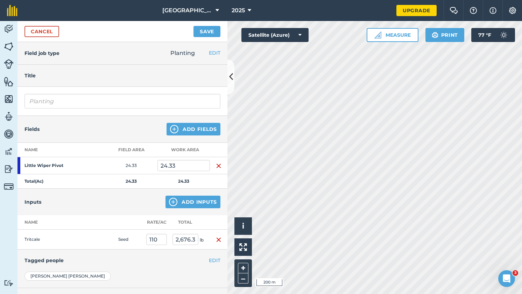
click at [57, 168] on strong "Little Wiper Pivot" at bounding box center [51, 166] width 55 height 6
click at [106, 239] on td at bounding box center [101, 239] width 28 height 20
click at [134, 232] on td "Seed" at bounding box center [129, 239] width 28 height 20
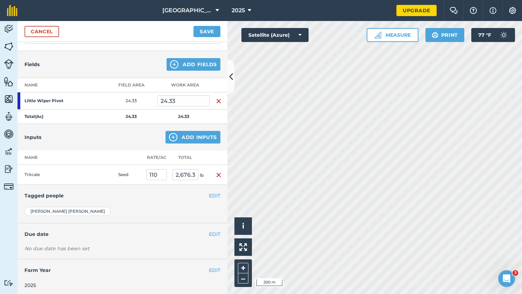
scroll to position [67, 0]
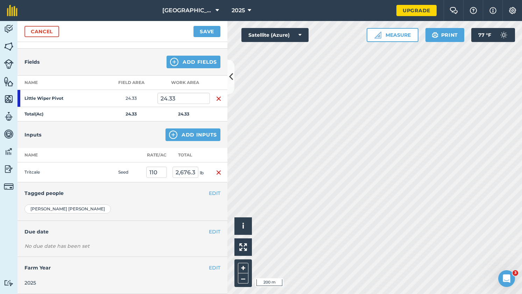
click at [77, 100] on strong "Little Wiper Pivot" at bounding box center [51, 98] width 55 height 6
click at [212, 29] on button "Save" at bounding box center [206, 31] width 27 height 11
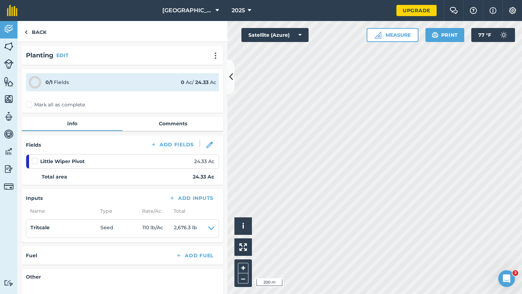
click at [34, 157] on label at bounding box center [36, 157] width 8 height 0
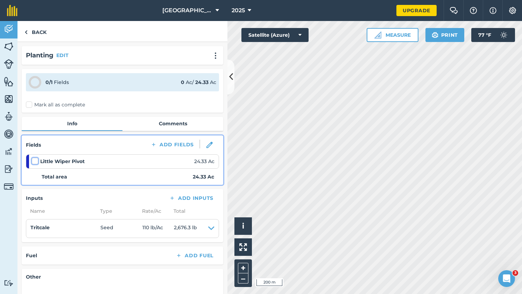
click at [34, 158] on input "checkbox" at bounding box center [34, 159] width 5 height 5
checkbox input "false"
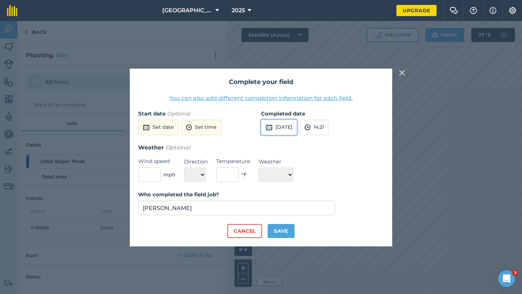
click at [297, 125] on button "[DATE]" at bounding box center [279, 127] width 36 height 15
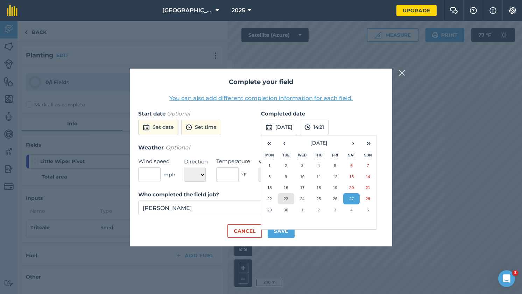
click at [285, 201] on button "23" at bounding box center [286, 198] width 16 height 11
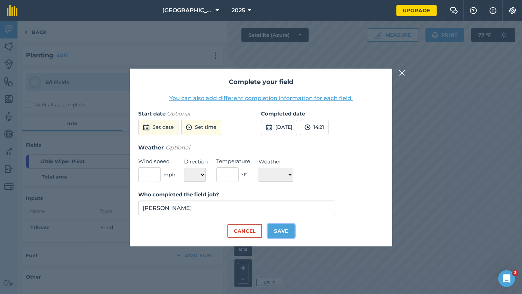
click at [284, 231] on button "Save" at bounding box center [281, 231] width 27 height 14
checkbox input "true"
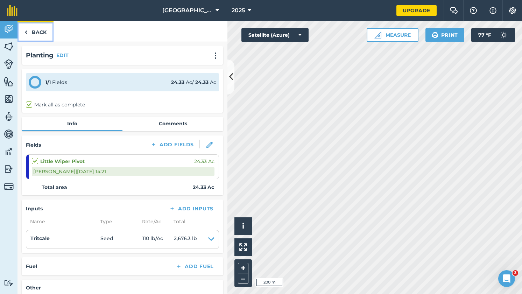
click at [35, 29] on link "Back" at bounding box center [35, 31] width 36 height 21
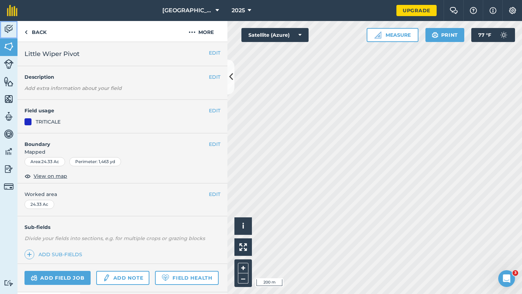
click at [5, 30] on img at bounding box center [9, 29] width 10 height 10
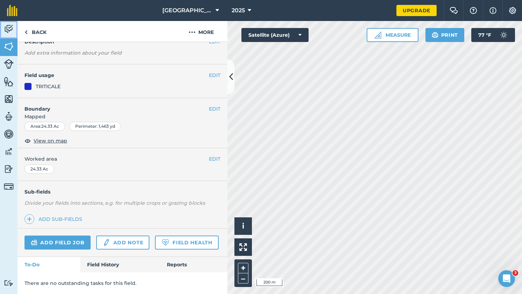
click at [12, 29] on img at bounding box center [9, 29] width 10 height 10
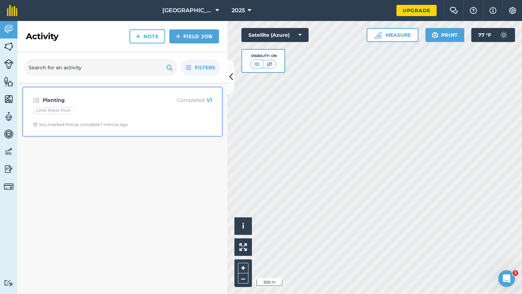
click at [148, 108] on div "Little Wiper Pivot" at bounding box center [122, 111] width 179 height 9
click at [147, 108] on div "Little Wiper Pivot" at bounding box center [122, 111] width 179 height 9
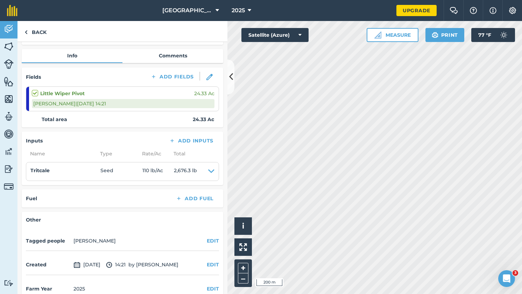
scroll to position [80, 0]
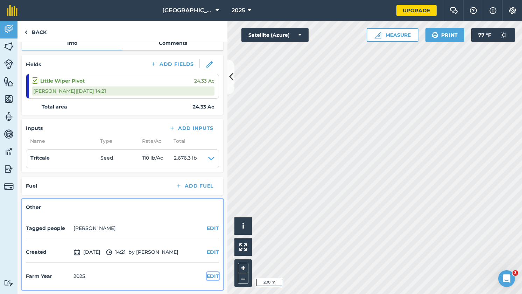
click at [207, 273] on button "EDIT" at bounding box center [213, 276] width 12 height 8
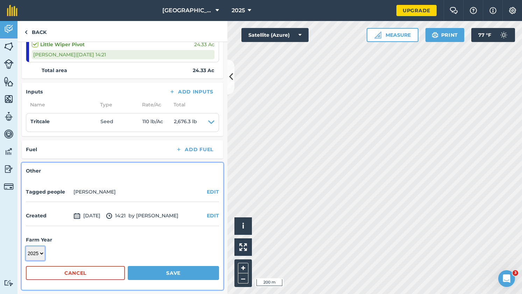
click at [43, 254] on select "2017 2018 2019 2020 2021 2022 2023 2024 2025 2026 2027" at bounding box center [35, 253] width 19 height 14
select select "2026"
click at [26, 246] on select "2017 2018 2019 2020 2021 2022 2023 2024 2025 2026 2027" at bounding box center [35, 253] width 19 height 14
click at [165, 273] on button "Save" at bounding box center [173, 273] width 91 height 14
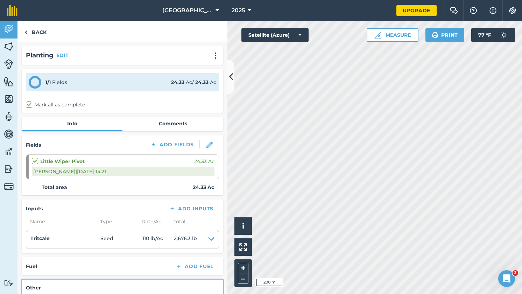
scroll to position [80, 0]
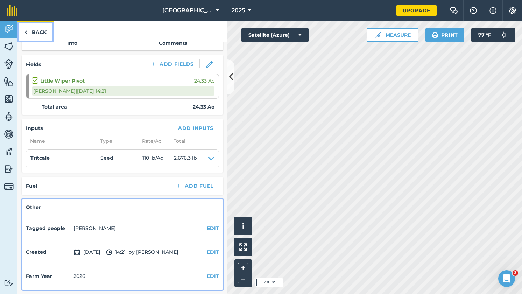
click at [42, 30] on link "Back" at bounding box center [35, 31] width 36 height 21
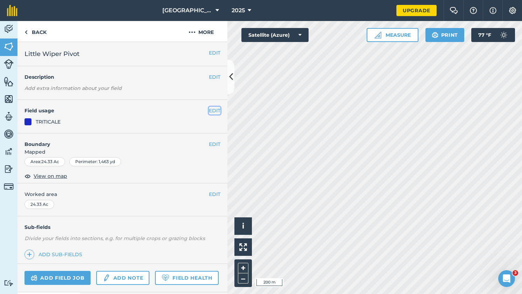
click at [214, 110] on button "EDIT" at bounding box center [215, 111] width 12 height 8
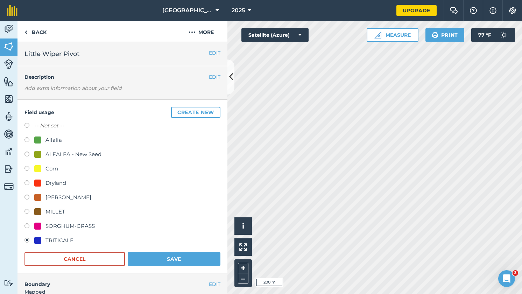
click at [27, 167] on label at bounding box center [29, 169] width 10 height 7
radio input "true"
radio input "false"
click at [165, 259] on button "Save" at bounding box center [174, 259] width 93 height 14
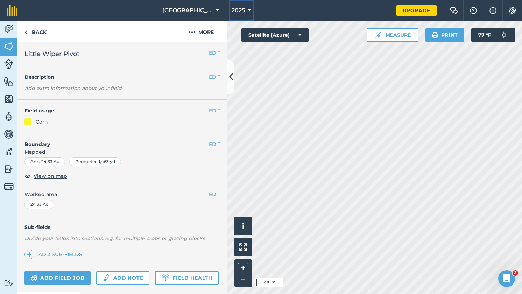
click at [248, 12] on icon at bounding box center [249, 10] width 3 height 8
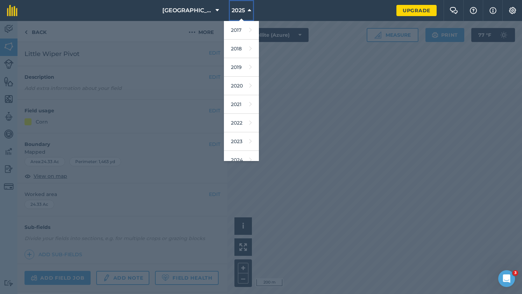
scroll to position [64, 0]
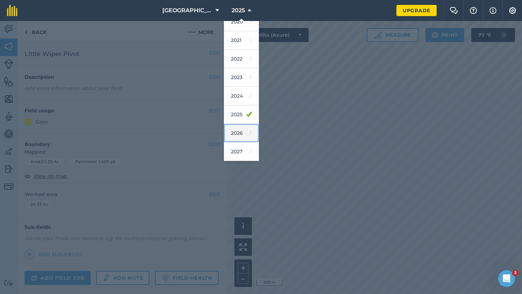
click at [234, 135] on link "2026" at bounding box center [241, 133] width 35 height 19
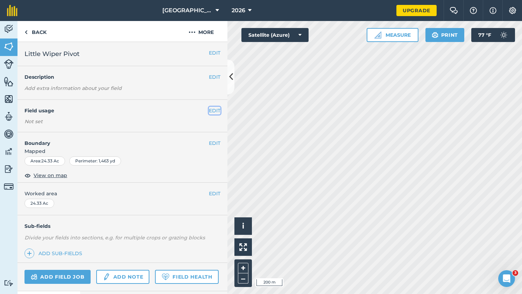
click at [210, 110] on button "EDIT" at bounding box center [215, 111] width 12 height 8
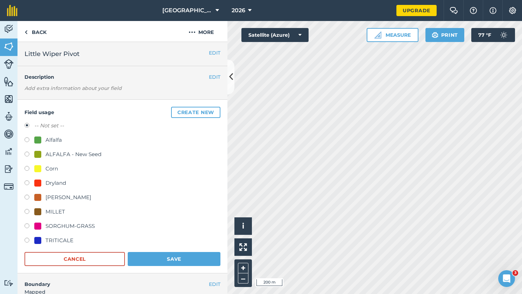
click at [27, 239] on label at bounding box center [29, 241] width 10 height 7
radio input "true"
radio input "false"
click at [179, 257] on button "Save" at bounding box center [174, 259] width 93 height 14
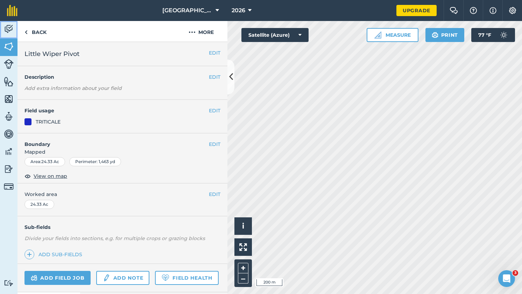
click at [8, 29] on img at bounding box center [9, 29] width 10 height 10
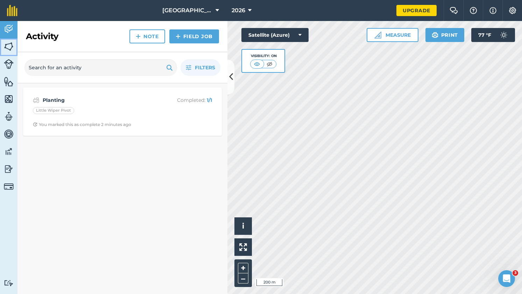
click at [8, 51] on img at bounding box center [9, 46] width 10 height 10
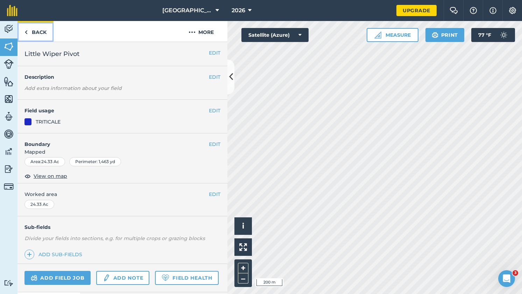
click at [30, 33] on link "Back" at bounding box center [35, 31] width 36 height 21
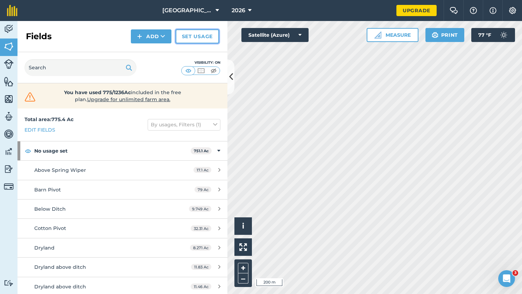
click at [204, 41] on link "Set usage" at bounding box center [197, 36] width 43 height 14
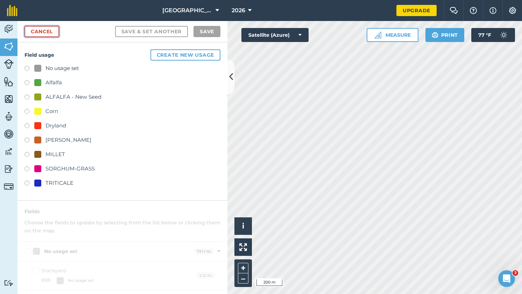
click at [43, 35] on link "Cancel" at bounding box center [41, 31] width 35 height 11
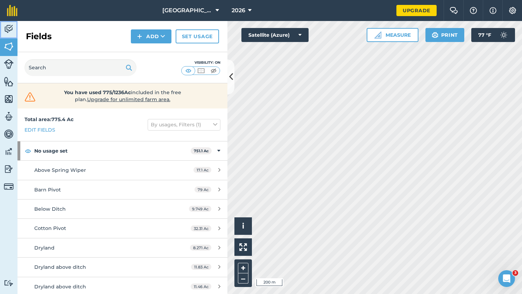
click at [7, 32] on img at bounding box center [9, 29] width 10 height 10
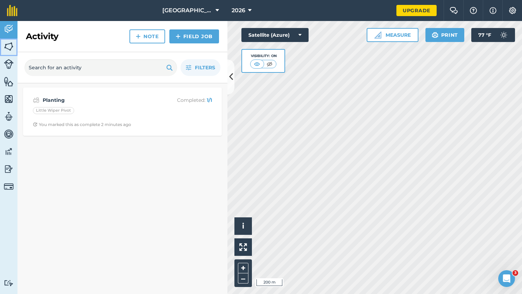
click at [10, 47] on img at bounding box center [9, 46] width 10 height 10
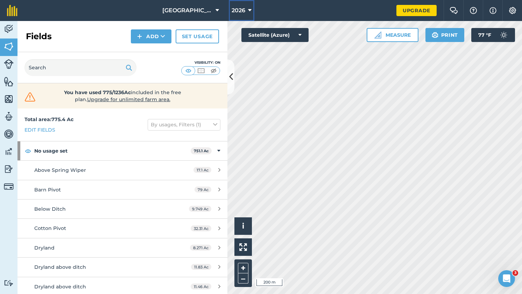
click at [241, 11] on span "2026" at bounding box center [239, 10] width 14 height 8
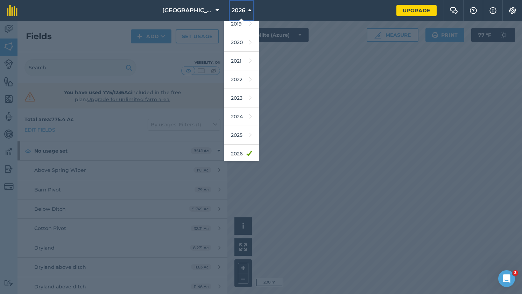
scroll to position [43, 0]
click at [227, 132] on link "2025" at bounding box center [241, 136] width 35 height 19
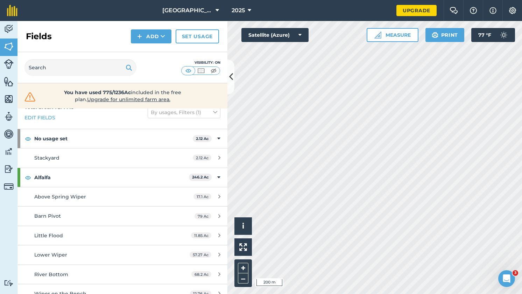
scroll to position [0, 0]
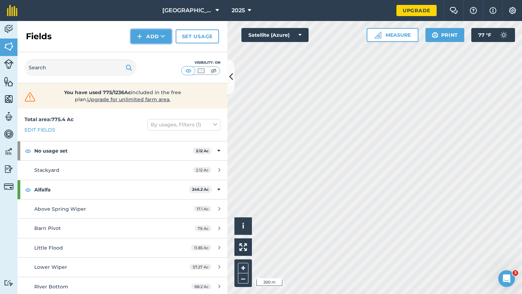
click at [167, 38] on button "Add" at bounding box center [151, 36] width 41 height 14
click at [167, 38] on button "Add Draw Import" at bounding box center [151, 36] width 41 height 14
click at [201, 38] on link "Set usage" at bounding box center [197, 36] width 43 height 14
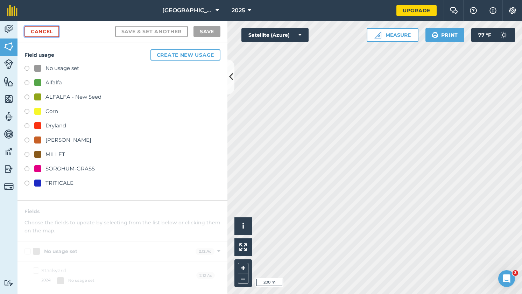
click at [44, 29] on link "Cancel" at bounding box center [41, 31] width 35 height 11
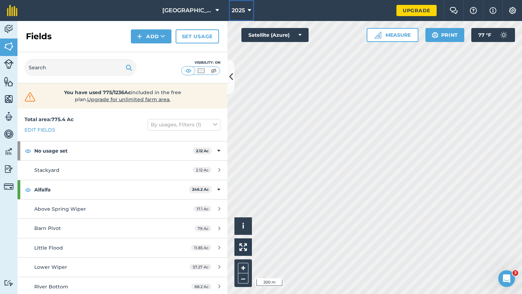
click at [242, 13] on button "2025" at bounding box center [241, 10] width 25 height 21
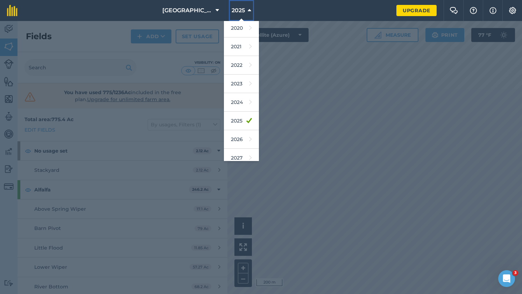
scroll to position [64, 0]
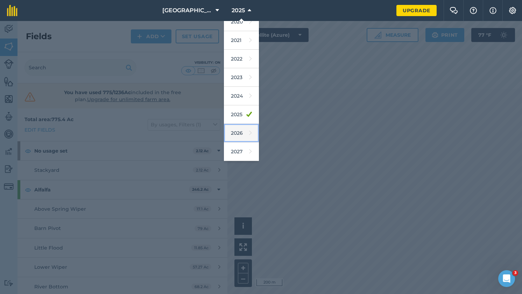
click at [232, 131] on link "2026" at bounding box center [241, 133] width 35 height 19
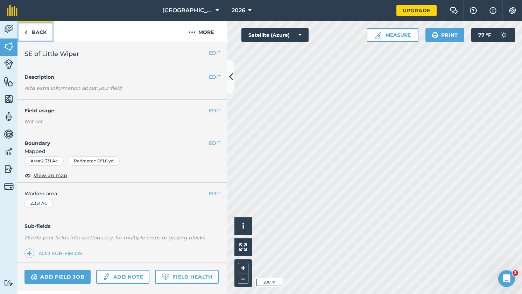
click at [42, 32] on link "Back" at bounding box center [35, 31] width 36 height 21
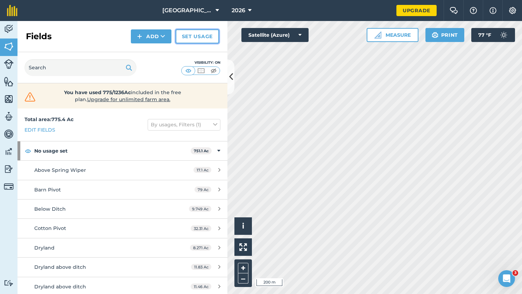
click at [203, 38] on link "Set usage" at bounding box center [197, 36] width 43 height 14
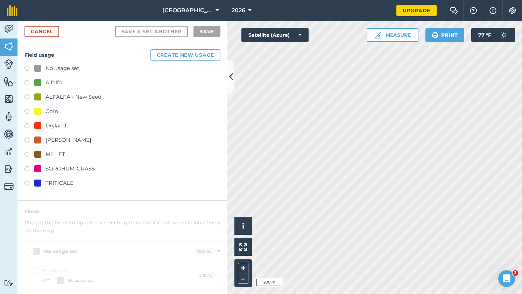
click at [27, 127] on label at bounding box center [29, 126] width 10 height 7
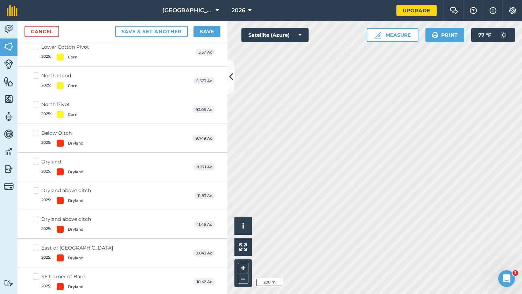
scroll to position [388, 0]
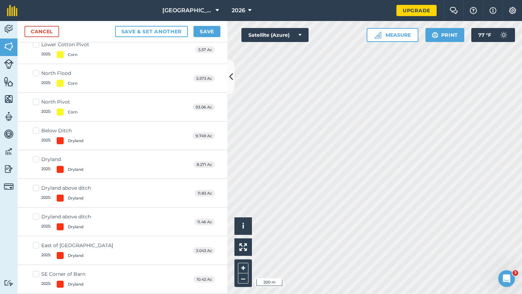
click at [37, 129] on label "Below Ditch 2025 : [GEOGRAPHIC_DATA]" at bounding box center [58, 135] width 51 height 17
click at [37, 129] on input "Below Ditch 2025 : [GEOGRAPHIC_DATA]" at bounding box center [35, 129] width 5 height 5
checkbox input "true"
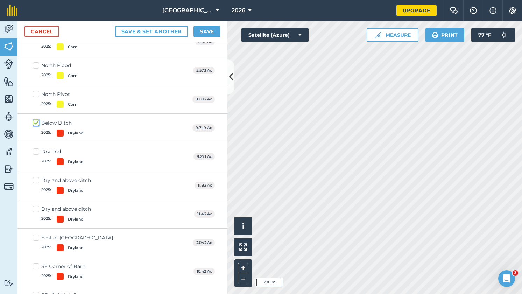
scroll to position [380, 0]
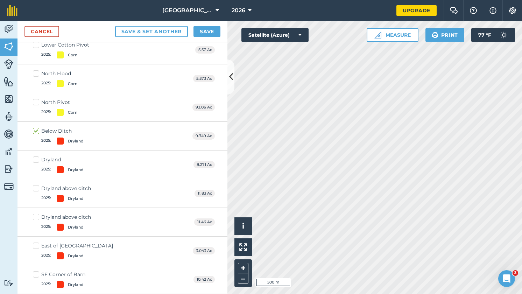
click at [36, 160] on label "Dryland 2025 : [GEOGRAPHIC_DATA]" at bounding box center [58, 164] width 51 height 17
click at [36, 160] on input "Dryland 2025 : [GEOGRAPHIC_DATA]" at bounding box center [35, 158] width 5 height 5
checkbox input "true"
click at [36, 187] on label "Dryland above ditch 2025 : [GEOGRAPHIC_DATA]" at bounding box center [62, 193] width 58 height 17
click at [36, 187] on input "Dryland above ditch 2025 : [GEOGRAPHIC_DATA]" at bounding box center [35, 187] width 5 height 5
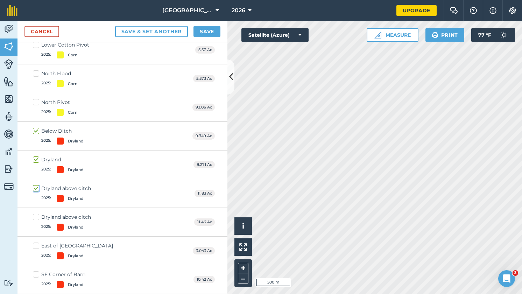
checkbox input "true"
click at [37, 217] on label "Dryland above ditch 2025 : [GEOGRAPHIC_DATA]" at bounding box center [62, 221] width 58 height 17
click at [37, 217] on input "Dryland above ditch 2025 : [GEOGRAPHIC_DATA]" at bounding box center [35, 215] width 5 height 5
checkbox input "true"
click at [36, 245] on label "East of River Bottom 2025 : [GEOGRAPHIC_DATA]" at bounding box center [73, 250] width 80 height 17
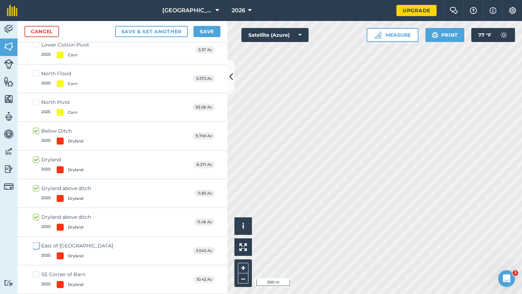
click at [36, 245] on input "East of River Bottom 2025 : [GEOGRAPHIC_DATA]" at bounding box center [35, 244] width 5 height 5
checkbox input "true"
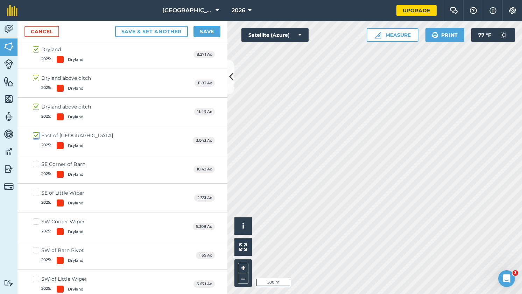
scroll to position [495, 0]
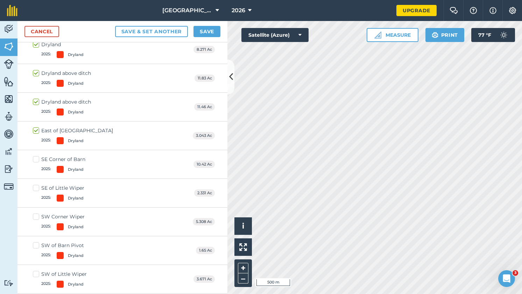
click at [36, 159] on label "SE Corner of Barn 2025 : [GEOGRAPHIC_DATA]" at bounding box center [59, 164] width 52 height 17
click at [36, 159] on input "SE Corner of Barn 2025 : [GEOGRAPHIC_DATA]" at bounding box center [35, 158] width 5 height 5
checkbox input "true"
click at [36, 188] on label "SE of Little Wiper 2025 : [GEOGRAPHIC_DATA]" at bounding box center [58, 192] width 51 height 17
click at [36, 188] on input "SE of Little Wiper 2025 : [GEOGRAPHIC_DATA]" at bounding box center [35, 186] width 5 height 5
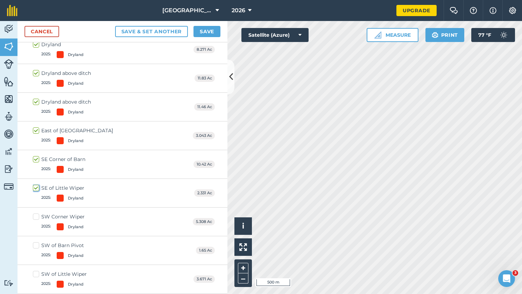
checkbox input "true"
click at [34, 218] on label "SW Corner Wiper 2025 : [GEOGRAPHIC_DATA]" at bounding box center [59, 221] width 52 height 17
click at [34, 218] on input "SW Corner Wiper 2025 : [GEOGRAPHIC_DATA]" at bounding box center [35, 215] width 5 height 5
checkbox input "true"
click at [36, 245] on label "SW of Barn Pivot 2025 : [GEOGRAPHIC_DATA]" at bounding box center [58, 250] width 51 height 17
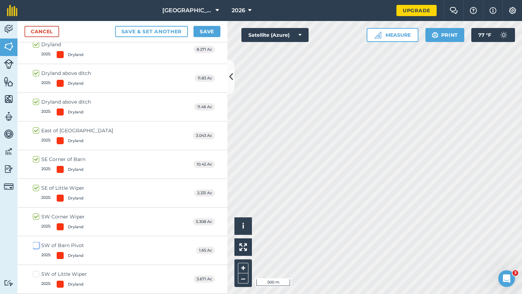
click at [36, 245] on input "SW of Barn Pivot 2025 : [GEOGRAPHIC_DATA]" at bounding box center [35, 244] width 5 height 5
checkbox input "true"
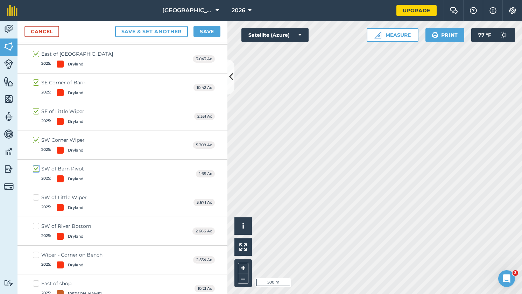
scroll to position [572, 0]
click at [37, 199] on label "SW of Little Wiper 2025 : [GEOGRAPHIC_DATA]" at bounding box center [60, 201] width 54 height 17
click at [37, 198] on input "SW of Little Wiper 2025 : [GEOGRAPHIC_DATA]" at bounding box center [35, 195] width 5 height 5
checkbox input "true"
click at [37, 224] on label "SW of River Bottom 2025 : [GEOGRAPHIC_DATA]" at bounding box center [62, 230] width 58 height 17
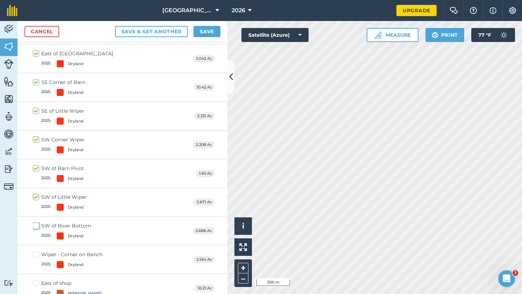
click at [37, 224] on input "SW of River Bottom 2025 : [GEOGRAPHIC_DATA]" at bounding box center [35, 224] width 5 height 5
checkbox input "true"
click at [38, 254] on label "Wiper - Corner on Bench 2025 : [GEOGRAPHIC_DATA]" at bounding box center [68, 259] width 70 height 17
click at [37, 254] on input "Wiper - Corner on Bench 2025 : [GEOGRAPHIC_DATA]" at bounding box center [35, 253] width 5 height 5
checkbox input "true"
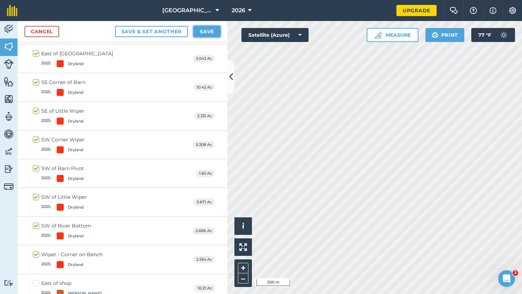
click at [217, 31] on button "Save" at bounding box center [206, 31] width 27 height 11
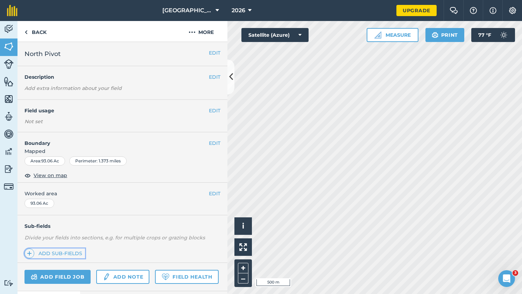
click at [31, 252] on img at bounding box center [29, 253] width 5 height 8
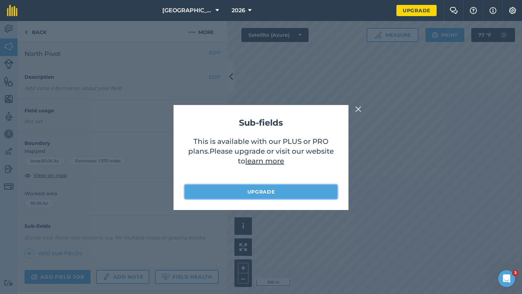
click at [276, 191] on link "Upgrade" at bounding box center [261, 192] width 153 height 14
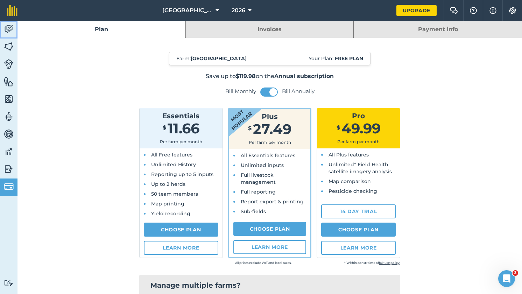
click at [9, 29] on img at bounding box center [9, 29] width 10 height 10
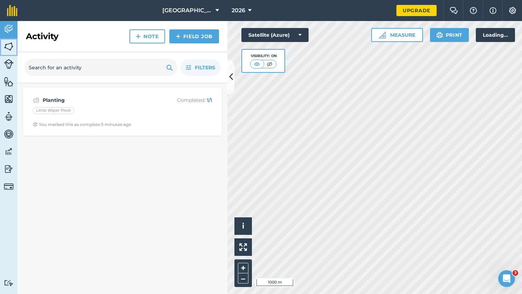
click at [9, 46] on img at bounding box center [9, 46] width 10 height 10
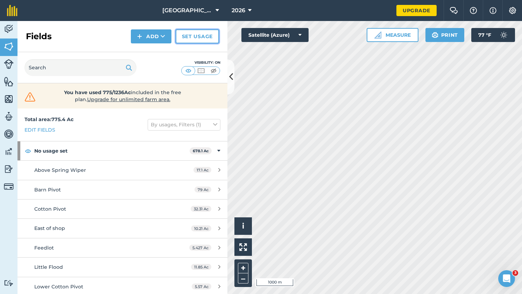
click at [202, 38] on link "Set usage" at bounding box center [197, 36] width 43 height 14
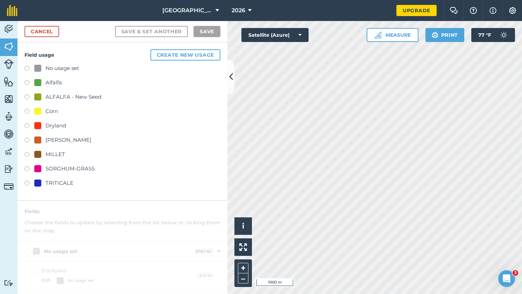
click at [26, 82] on label at bounding box center [29, 83] width 10 height 7
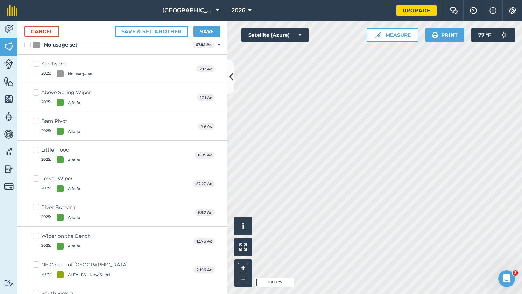
scroll to position [82, 0]
click at [37, 93] on label "Above Spring Wiper 2025 : Alfalfa" at bounding box center [62, 96] width 58 height 17
click at [37, 93] on input "Above Spring Wiper 2025 : Alfalfa" at bounding box center [35, 90] width 5 height 5
checkbox input "true"
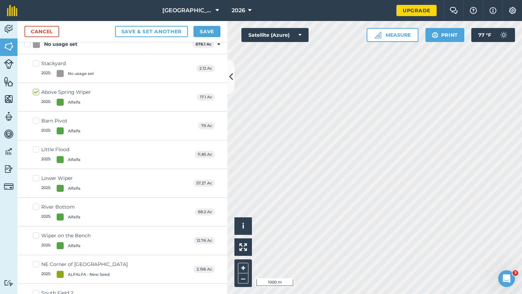
click at [35, 148] on label "Little Flood 2025 : Alfalfa" at bounding box center [57, 154] width 48 height 17
click at [35, 148] on input "Little Flood 2025 : Alfalfa" at bounding box center [35, 148] width 5 height 5
checkbox input "true"
click at [36, 177] on label "Lower Wiper 2025 : Alfalfa" at bounding box center [57, 183] width 48 height 17
click at [36, 177] on input "Lower Wiper 2025 : Alfalfa" at bounding box center [35, 177] width 5 height 5
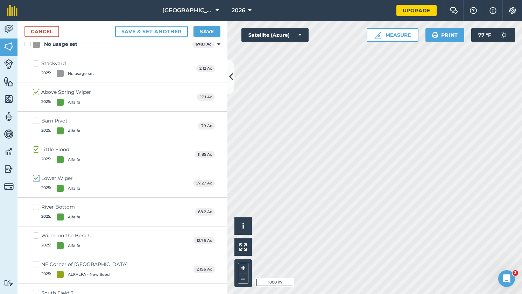
checkbox input "true"
click at [38, 206] on label "River Bottom 2025 : Alfalfa" at bounding box center [57, 211] width 48 height 17
click at [37, 206] on input "River Bottom 2025 : Alfalfa" at bounding box center [35, 205] width 5 height 5
checkbox input "true"
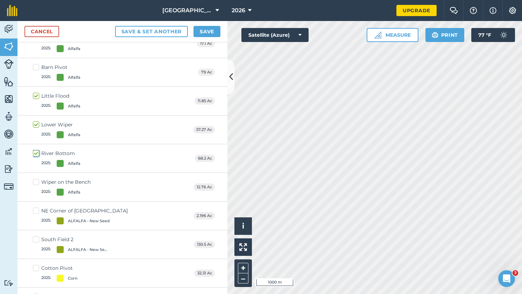
scroll to position [128, 0]
click at [35, 183] on label "Wiper on the Bench 2025 : Alfalfa" at bounding box center [62, 186] width 58 height 17
click at [35, 183] on input "Wiper on the Bench 2025 : Alfalfa" at bounding box center [35, 180] width 5 height 5
checkbox input "true"
click at [36, 209] on label "NE Corner of South Pivot 2025 : ALFALFA - New Seed" at bounding box center [80, 215] width 95 height 17
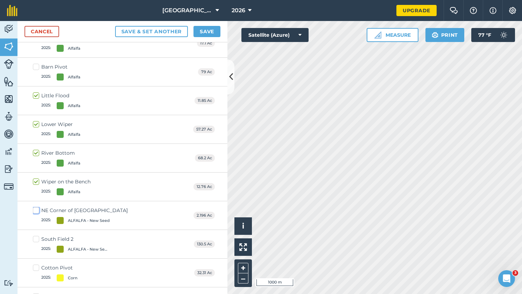
click at [36, 209] on input "NE Corner of South Pivot 2025 : ALFALFA - New Seed" at bounding box center [35, 209] width 5 height 5
checkbox input "true"
click at [35, 237] on label "South Field 2 2025 : ALFALFA - New Seed" at bounding box center [71, 243] width 77 height 17
click at [35, 237] on input "South Field 2 2025 : ALFALFA - New Seed" at bounding box center [35, 237] width 5 height 5
checkbox input "true"
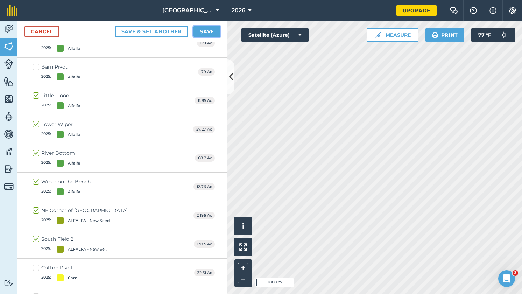
click at [207, 35] on button "Save" at bounding box center [206, 31] width 27 height 11
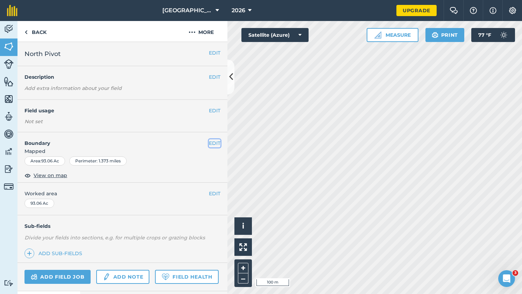
click at [210, 142] on button "EDIT" at bounding box center [215, 143] width 12 height 8
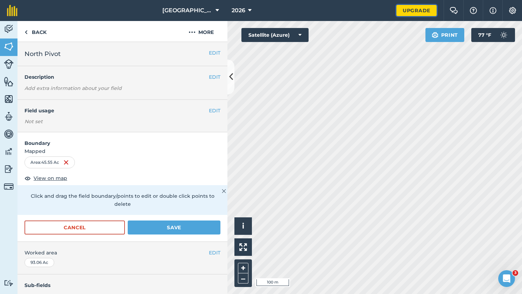
click at [417, 10] on link "Upgrade" at bounding box center [416, 10] width 40 height 11
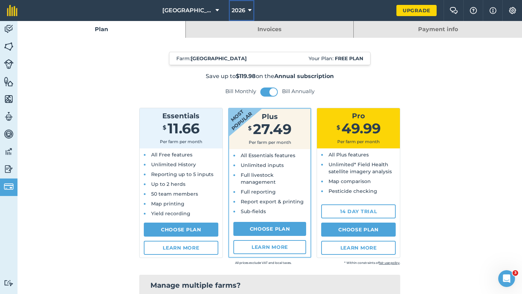
click at [248, 14] on icon at bounding box center [249, 10] width 3 height 8
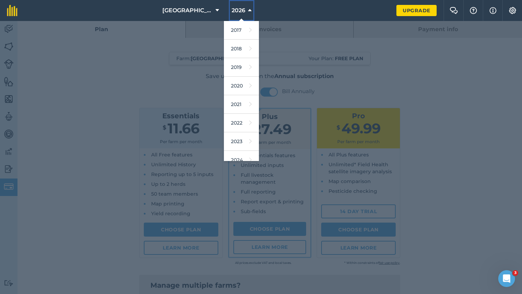
click at [240, 9] on span "2026" at bounding box center [239, 10] width 14 height 8
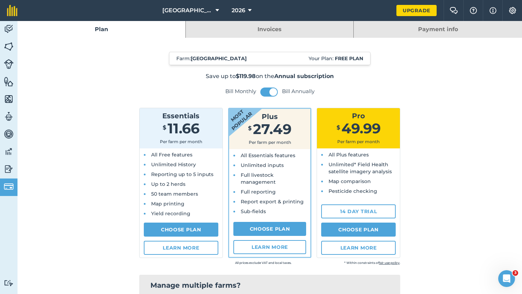
click at [6, 30] on img at bounding box center [9, 29] width 10 height 10
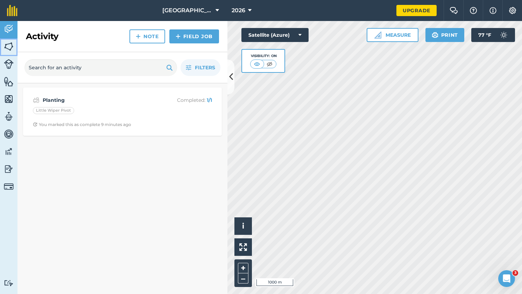
click at [6, 50] on img at bounding box center [9, 46] width 10 height 10
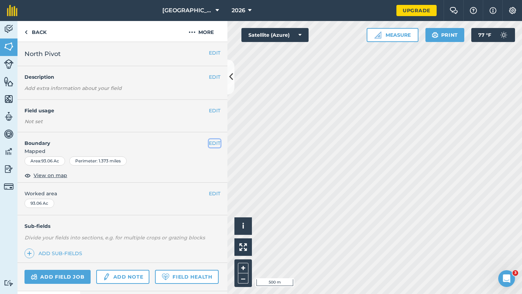
click at [210, 141] on button "EDIT" at bounding box center [215, 143] width 12 height 8
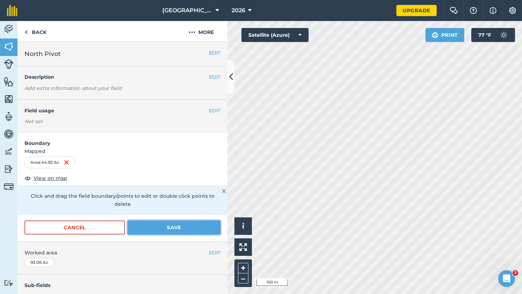
click at [161, 226] on button "Save" at bounding box center [174, 227] width 93 height 14
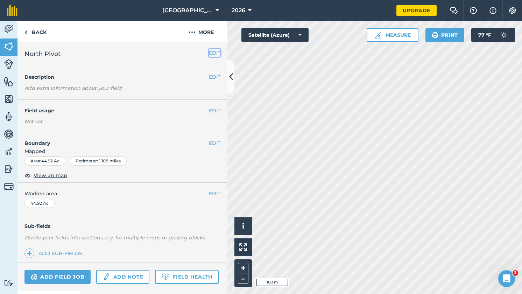
click at [210, 54] on button "EDIT" at bounding box center [215, 53] width 12 height 8
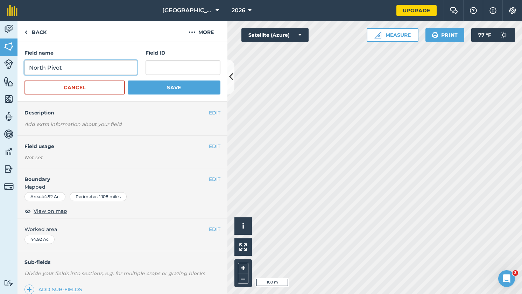
click at [112, 60] on input "North Pivot" at bounding box center [80, 67] width 113 height 15
type input "North Pivot - North Half"
click at [159, 84] on button "Save" at bounding box center [174, 87] width 93 height 14
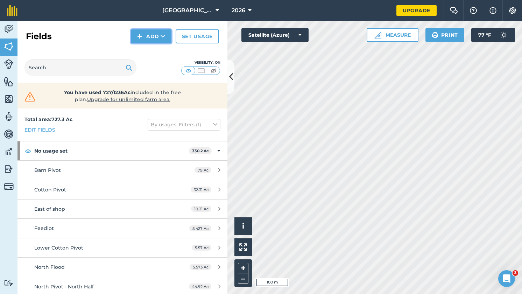
click at [168, 34] on button "Add" at bounding box center [151, 36] width 41 height 14
click at [158, 56] on link "Draw" at bounding box center [151, 51] width 38 height 15
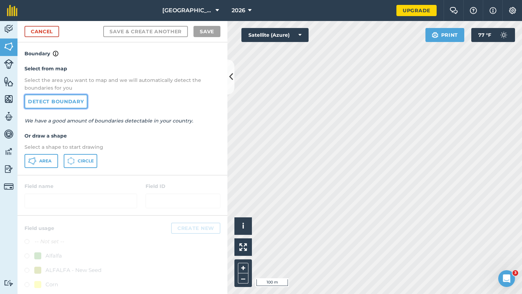
click at [58, 103] on link "Detect boundary" at bounding box center [55, 101] width 63 height 14
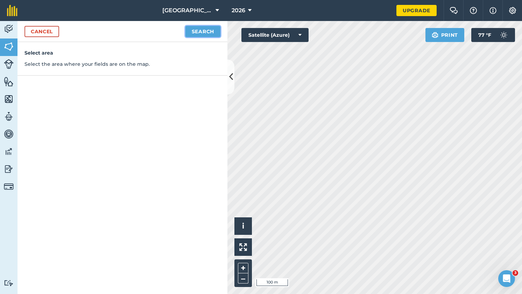
click at [204, 32] on button "Search" at bounding box center [202, 31] width 35 height 11
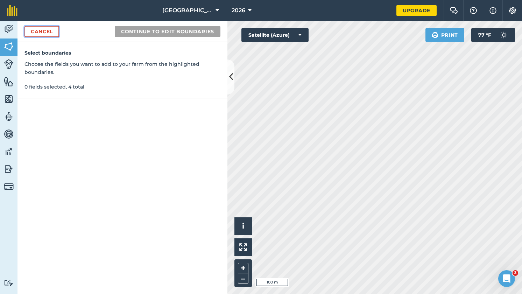
click at [49, 30] on link "Cancel" at bounding box center [41, 31] width 35 height 11
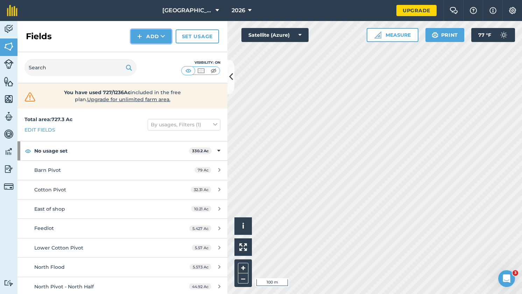
click at [147, 33] on button "Add" at bounding box center [151, 36] width 41 height 14
click at [157, 48] on link "Draw" at bounding box center [151, 51] width 38 height 15
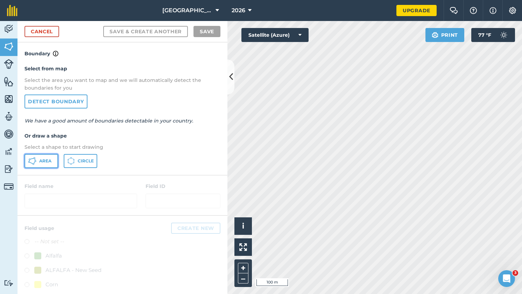
click at [43, 164] on button "Area" at bounding box center [41, 161] width 34 height 14
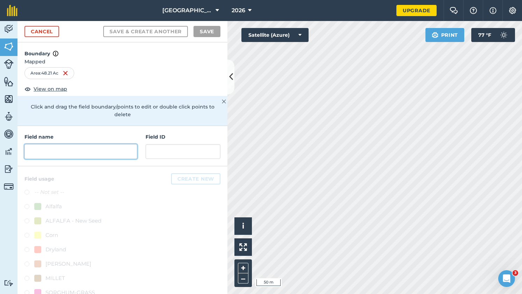
click at [50, 151] on input "text" at bounding box center [80, 151] width 113 height 15
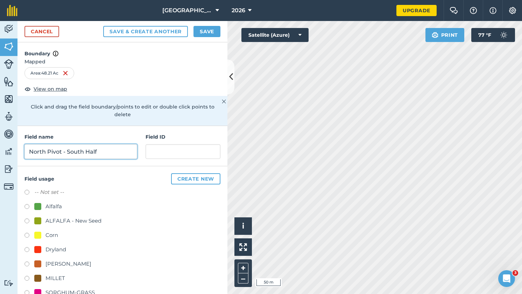
type input "North Pivot - South Half"
click at [210, 34] on button "Save" at bounding box center [206, 31] width 27 height 11
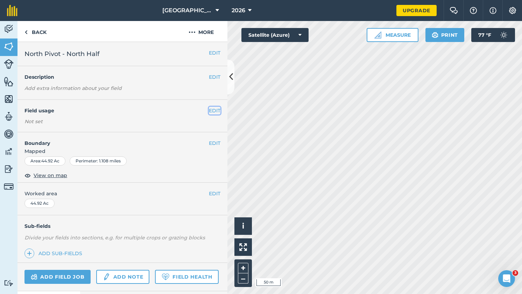
click at [214, 112] on button "EDIT" at bounding box center [215, 111] width 12 height 8
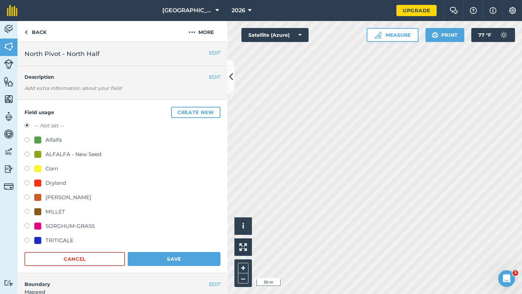
click at [26, 240] on label at bounding box center [29, 241] width 10 height 7
radio input "true"
radio input "false"
click at [170, 253] on button "Save" at bounding box center [174, 259] width 93 height 14
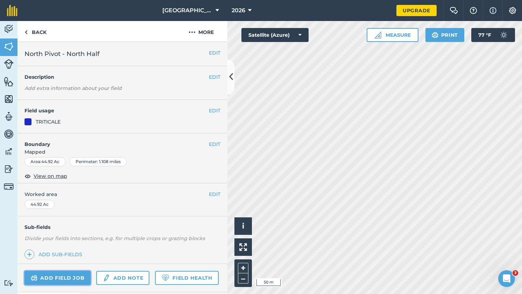
click at [51, 277] on link "Add field job" at bounding box center [57, 278] width 66 height 14
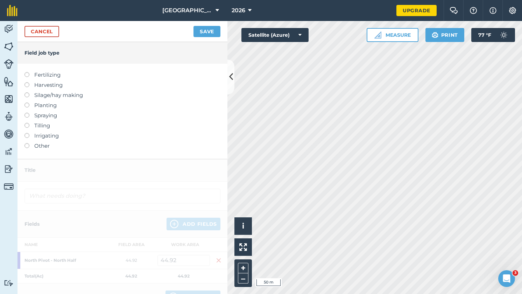
click at [26, 102] on label at bounding box center [29, 102] width 10 height 0
type input "Planting"
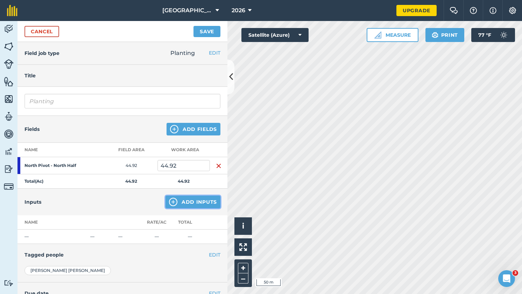
click at [189, 204] on button "Add Inputs" at bounding box center [192, 202] width 55 height 13
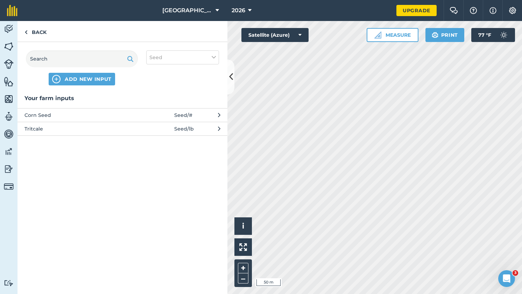
click at [69, 131] on span "Tritcale" at bounding box center [81, 129] width 114 height 8
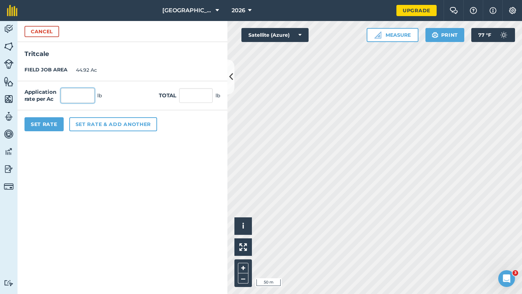
click at [86, 95] on input "text" at bounding box center [78, 95] width 34 height 15
type input "110"
type input "4,941.2"
click at [190, 95] on input "4,941.2" at bounding box center [196, 95] width 34 height 15
click at [39, 129] on button "Set Rate" at bounding box center [43, 124] width 39 height 14
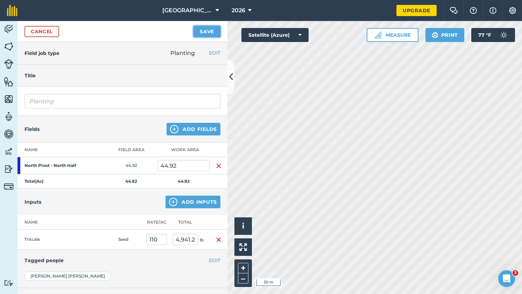
click at [207, 34] on button "Save" at bounding box center [206, 31] width 27 height 11
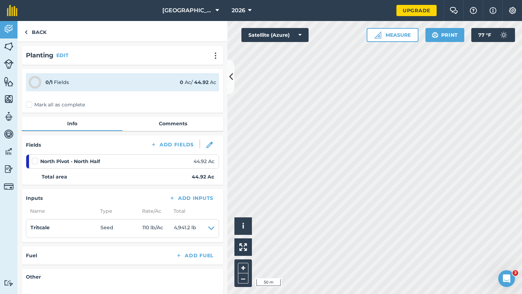
click at [35, 157] on label at bounding box center [36, 157] width 8 height 0
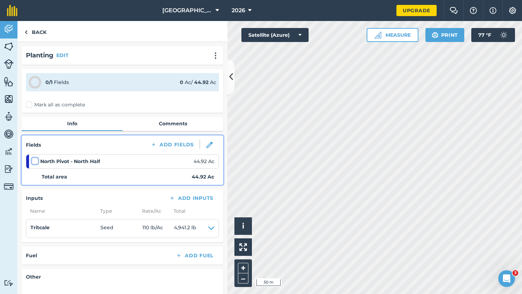
click at [35, 159] on input "checkbox" at bounding box center [34, 159] width 5 height 5
checkbox input "false"
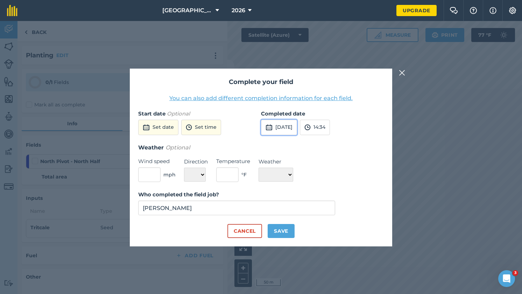
click at [297, 127] on button "[DATE]" at bounding box center [279, 127] width 36 height 15
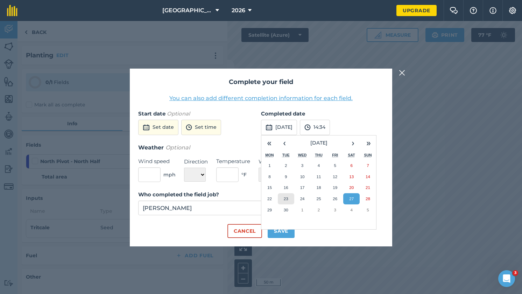
click at [288, 198] on button "23" at bounding box center [286, 198] width 16 height 11
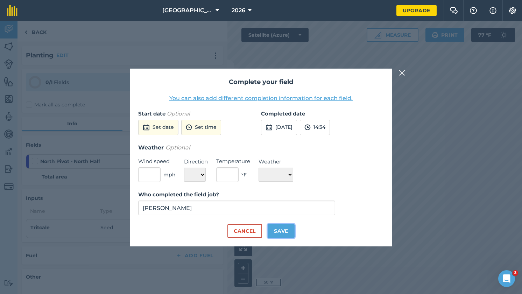
click at [283, 228] on button "Save" at bounding box center [281, 231] width 27 height 14
checkbox input "true"
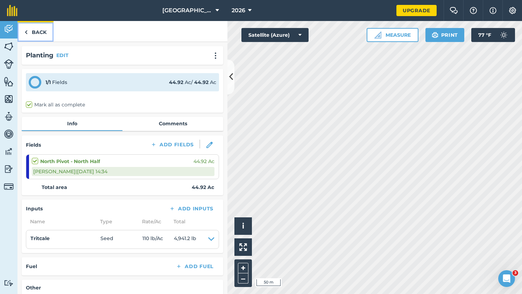
click at [36, 31] on link "Back" at bounding box center [35, 31] width 36 height 21
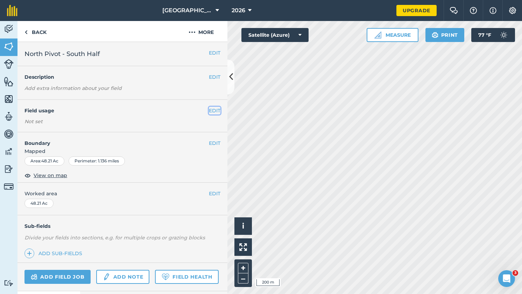
click at [210, 111] on button "EDIT" at bounding box center [215, 111] width 12 height 8
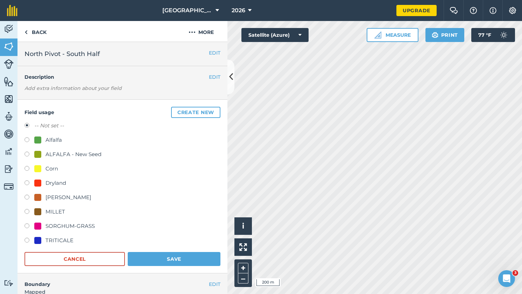
click at [27, 168] on label at bounding box center [29, 169] width 10 height 7
radio input "true"
radio input "false"
click at [169, 257] on button "Save" at bounding box center [174, 259] width 93 height 14
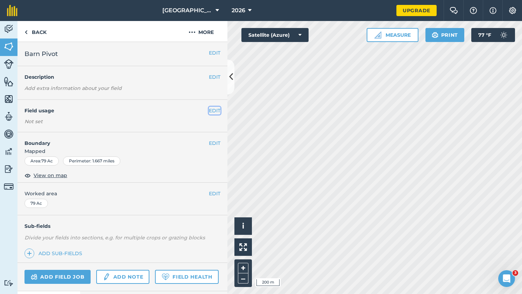
click at [209, 111] on button "EDIT" at bounding box center [215, 111] width 12 height 8
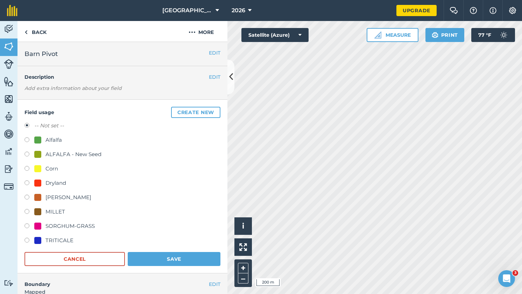
click at [27, 168] on label at bounding box center [29, 169] width 10 height 7
radio input "true"
radio input "false"
click at [168, 257] on button "Save" at bounding box center [174, 259] width 93 height 14
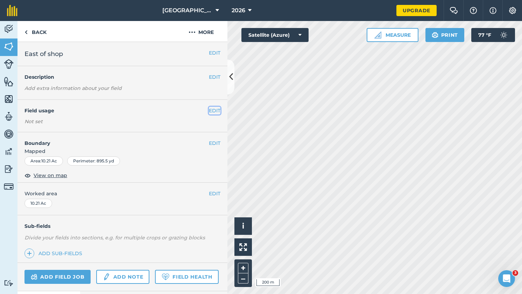
click at [210, 111] on button "EDIT" at bounding box center [215, 111] width 12 height 8
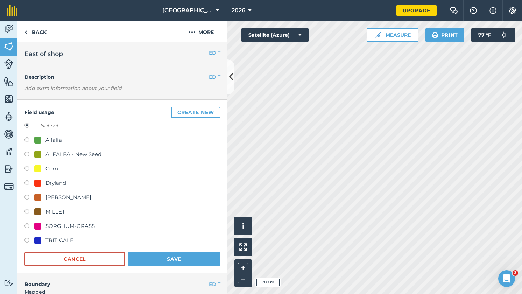
click at [27, 241] on label at bounding box center [29, 241] width 10 height 7
radio input "true"
radio input "false"
click at [165, 259] on button "Save" at bounding box center [174, 259] width 93 height 14
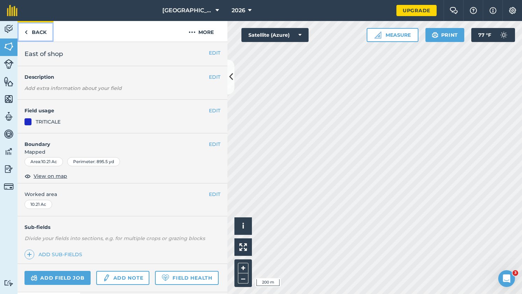
click at [37, 31] on link "Back" at bounding box center [35, 31] width 36 height 21
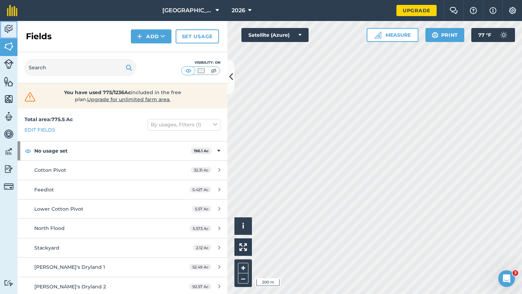
click at [7, 28] on img at bounding box center [9, 29] width 10 height 10
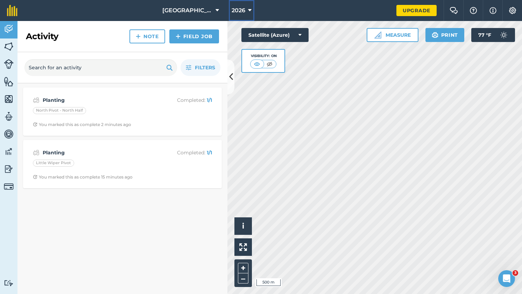
click at [248, 9] on icon at bounding box center [249, 10] width 3 height 8
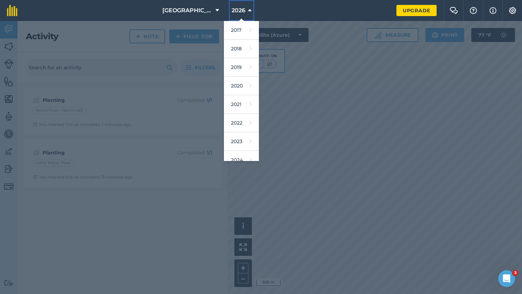
scroll to position [64, 0]
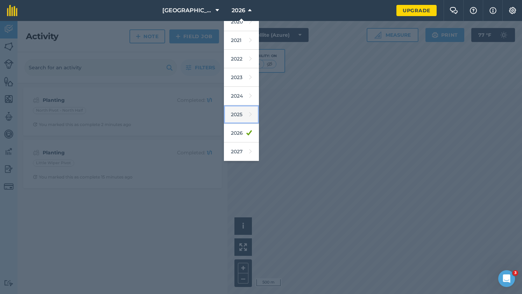
click at [234, 114] on link "2025" at bounding box center [241, 114] width 35 height 19
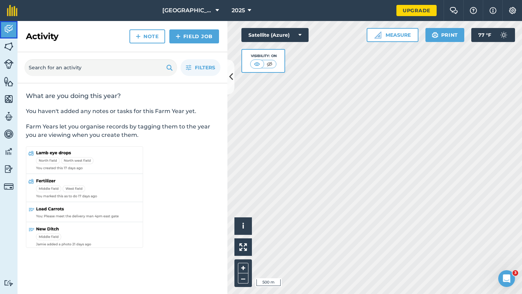
click at [7, 30] on img at bounding box center [9, 29] width 10 height 10
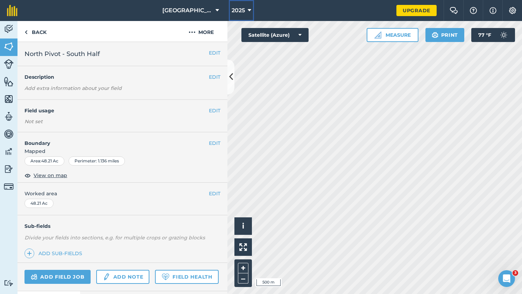
click at [248, 9] on icon at bounding box center [249, 10] width 3 height 8
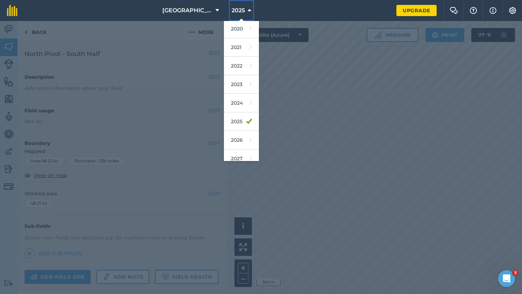
scroll to position [59, 0]
click at [234, 134] on link "2026" at bounding box center [241, 138] width 35 height 19
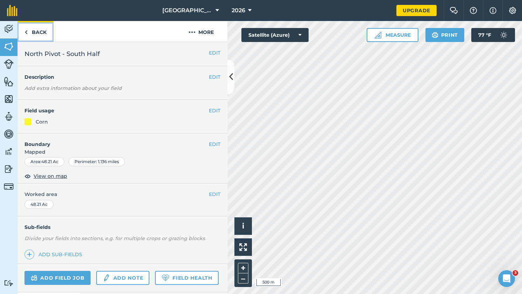
click at [39, 31] on link "Back" at bounding box center [35, 31] width 36 height 21
click at [215, 11] on icon at bounding box center [216, 10] width 3 height 8
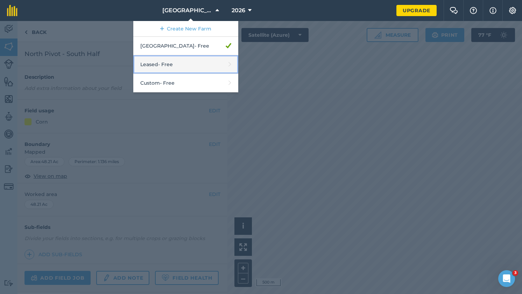
click at [186, 68] on link "Leased - Free" at bounding box center [185, 64] width 105 height 19
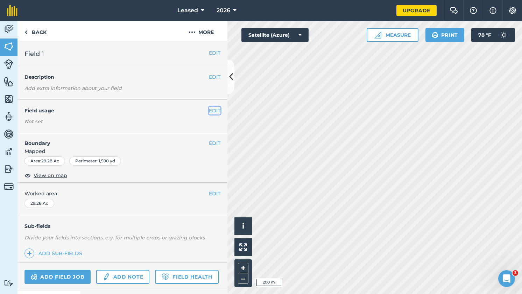
click at [210, 112] on button "EDIT" at bounding box center [215, 111] width 12 height 8
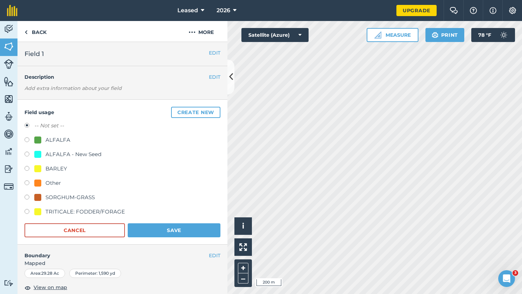
click at [27, 139] on label at bounding box center [29, 140] width 10 height 7
radio input "true"
radio input "false"
click at [187, 231] on button "Save" at bounding box center [174, 230] width 93 height 14
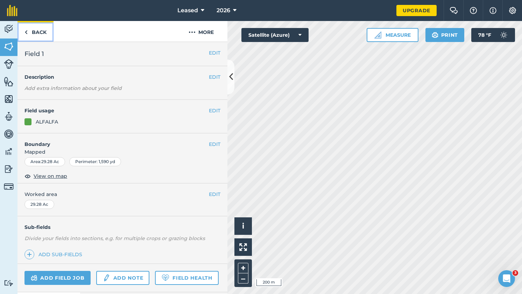
click at [36, 33] on link "Back" at bounding box center [35, 31] width 36 height 21
click at [38, 30] on link "Back" at bounding box center [35, 31] width 36 height 21
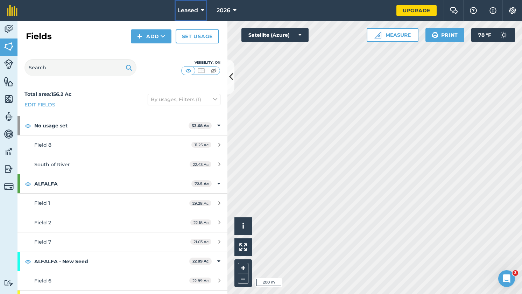
click at [203, 15] on button "Leased" at bounding box center [191, 10] width 33 height 21
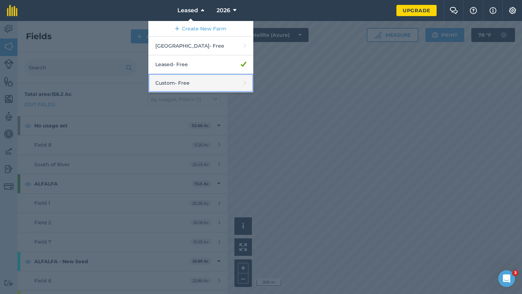
click at [184, 80] on link "Custom - Free" at bounding box center [200, 83] width 105 height 19
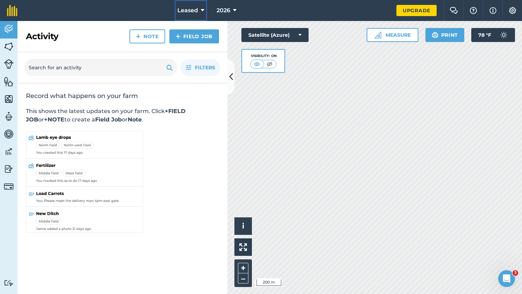
click at [202, 10] on icon at bounding box center [202, 10] width 3 height 8
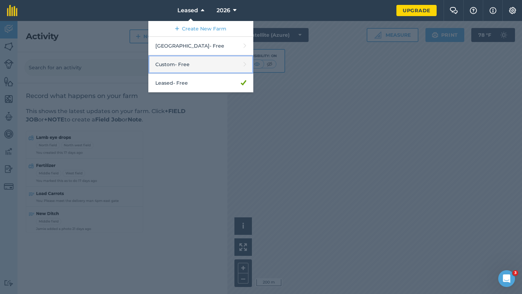
click at [180, 60] on link "Custom - Free" at bounding box center [200, 64] width 105 height 19
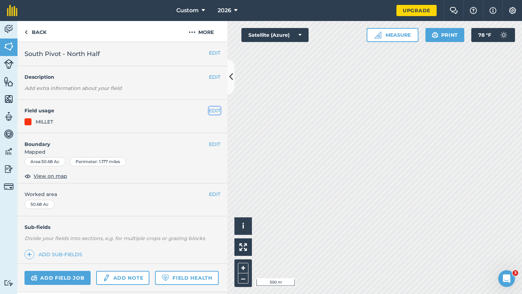
click at [210, 111] on button "EDIT" at bounding box center [215, 111] width 12 height 8
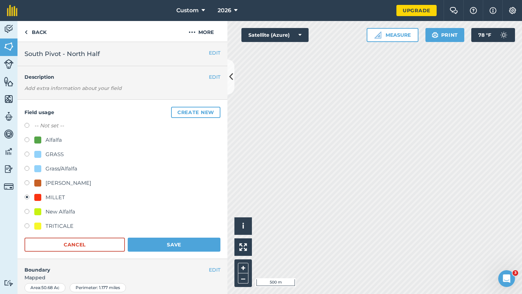
click at [28, 139] on label at bounding box center [29, 140] width 10 height 7
radio input "true"
radio input "false"
click at [179, 240] on button "Save" at bounding box center [174, 245] width 93 height 14
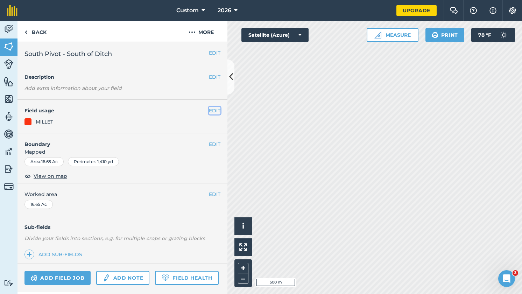
click at [211, 110] on button "EDIT" at bounding box center [215, 111] width 12 height 8
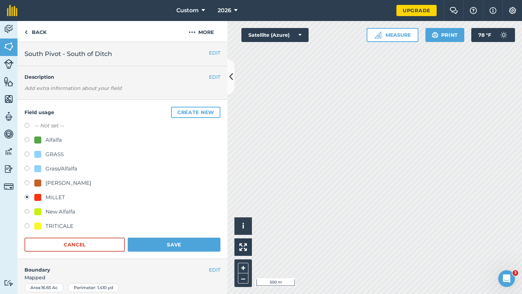
click at [28, 213] on label at bounding box center [29, 212] width 10 height 7
radio input "true"
radio input "false"
click at [185, 244] on button "Save" at bounding box center [174, 245] width 93 height 14
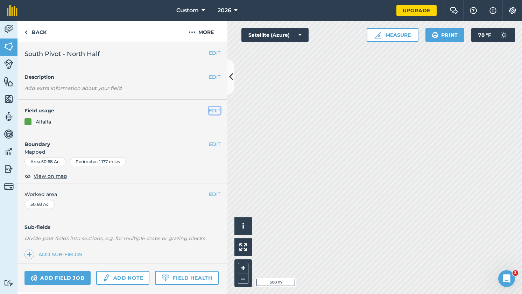
click at [211, 111] on button "EDIT" at bounding box center [215, 111] width 12 height 8
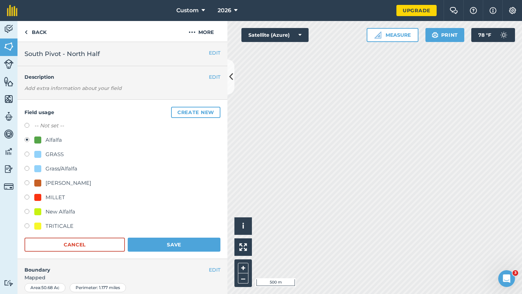
click at [27, 212] on label at bounding box center [29, 212] width 10 height 7
radio input "true"
radio input "false"
click at [162, 246] on button "Save" at bounding box center [174, 245] width 93 height 14
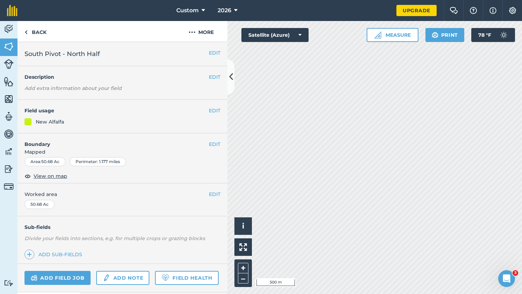
click at [210, 149] on div "Activity Fields Livestock Features Maps Team Vehicles Data Reporting Billing Tu…" at bounding box center [261, 157] width 522 height 273
click at [38, 33] on link "Back" at bounding box center [35, 31] width 36 height 21
click at [38, 31] on link "Back" at bounding box center [35, 31] width 36 height 21
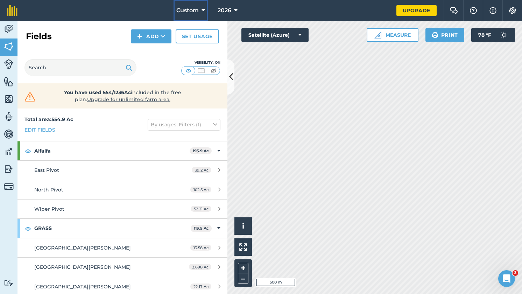
click at [204, 10] on icon at bounding box center [202, 10] width 3 height 8
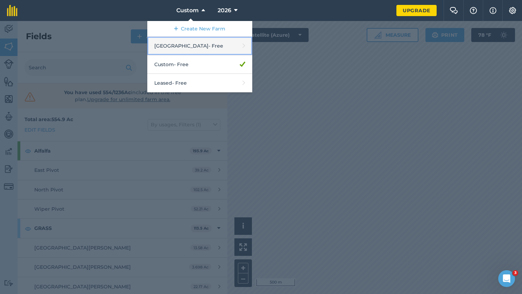
click at [197, 44] on link "Melstone Farm - Free" at bounding box center [199, 46] width 105 height 19
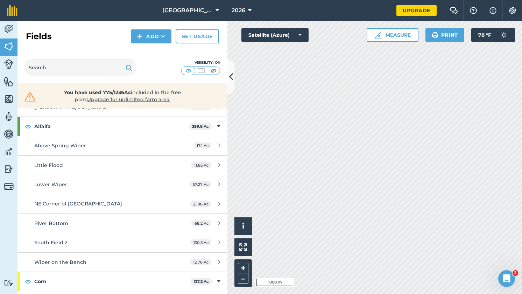
scroll to position [179, 0]
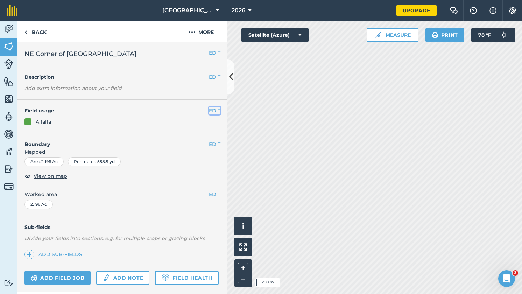
click at [211, 109] on button "EDIT" at bounding box center [215, 111] width 12 height 8
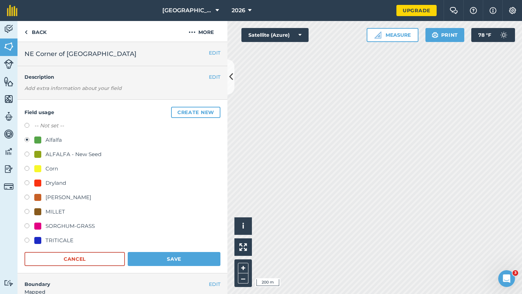
click at [26, 183] on label at bounding box center [29, 183] width 10 height 7
radio input "true"
radio input "false"
click at [173, 257] on button "Save" at bounding box center [174, 259] width 93 height 14
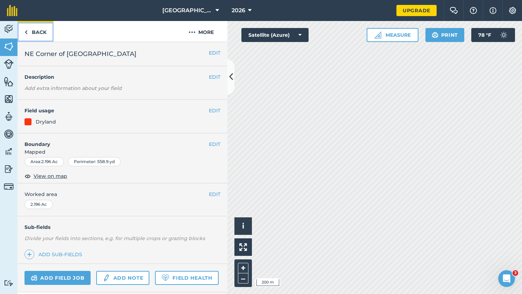
click at [35, 32] on link "Back" at bounding box center [35, 31] width 36 height 21
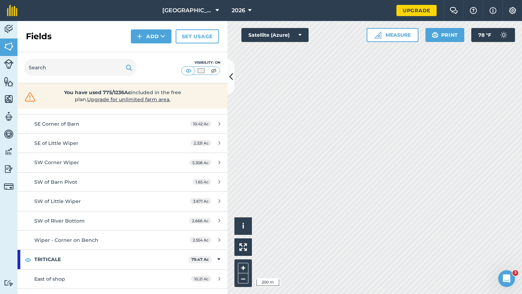
scroll to position [545, 0]
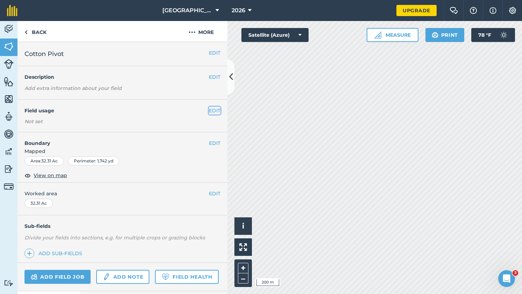
click at [210, 110] on button "EDIT" at bounding box center [215, 111] width 12 height 8
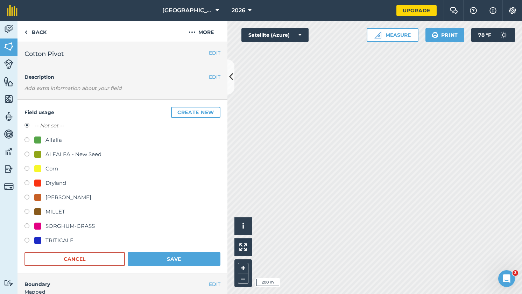
click at [27, 154] on label at bounding box center [29, 154] width 10 height 7
radio input "true"
radio input "false"
click at [184, 260] on button "Save" at bounding box center [174, 259] width 93 height 14
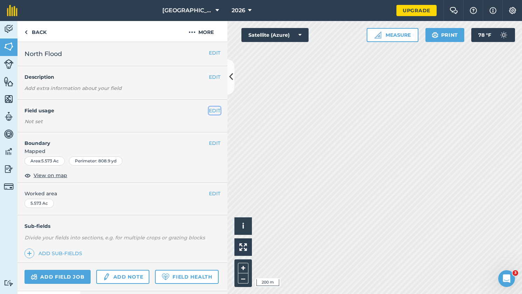
click at [212, 109] on button "EDIT" at bounding box center [215, 111] width 12 height 8
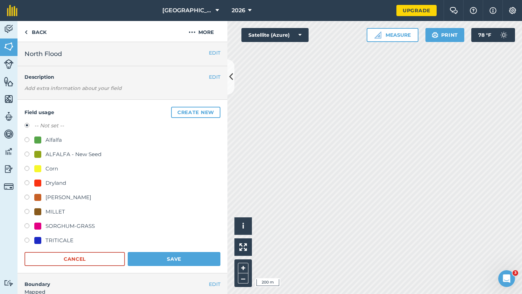
click at [27, 155] on label at bounding box center [29, 154] width 10 height 7
radio input "true"
radio input "false"
click at [158, 256] on button "Save" at bounding box center [174, 259] width 93 height 14
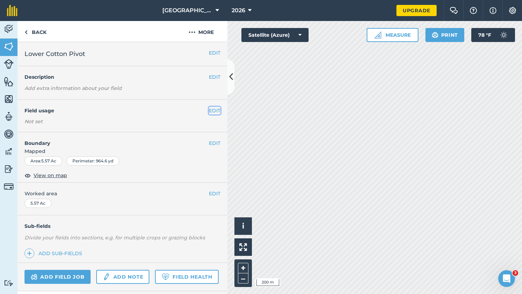
click at [211, 108] on button "EDIT" at bounding box center [215, 111] width 12 height 8
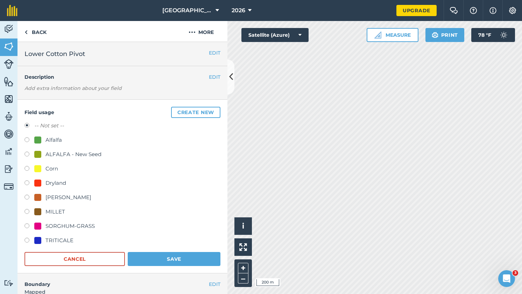
click at [29, 155] on label at bounding box center [29, 154] width 10 height 7
radio input "true"
radio input "false"
click at [184, 257] on button "Save" at bounding box center [174, 259] width 93 height 14
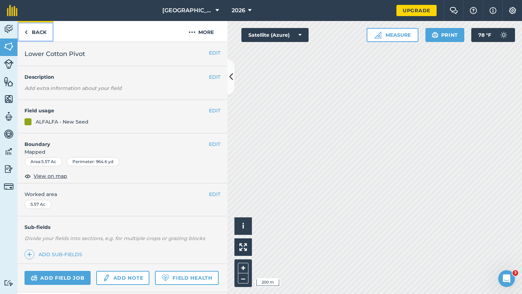
click at [32, 29] on link "Back" at bounding box center [35, 31] width 36 height 21
click at [35, 33] on link "Back" at bounding box center [35, 31] width 36 height 21
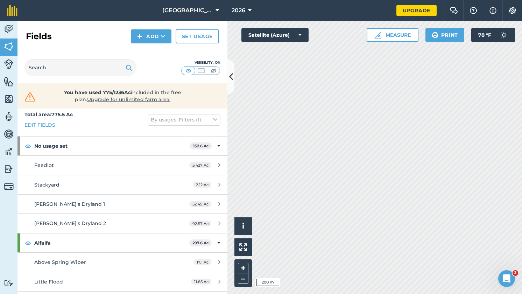
scroll to position [3, 0]
